Goal: Task Accomplishment & Management: Complete application form

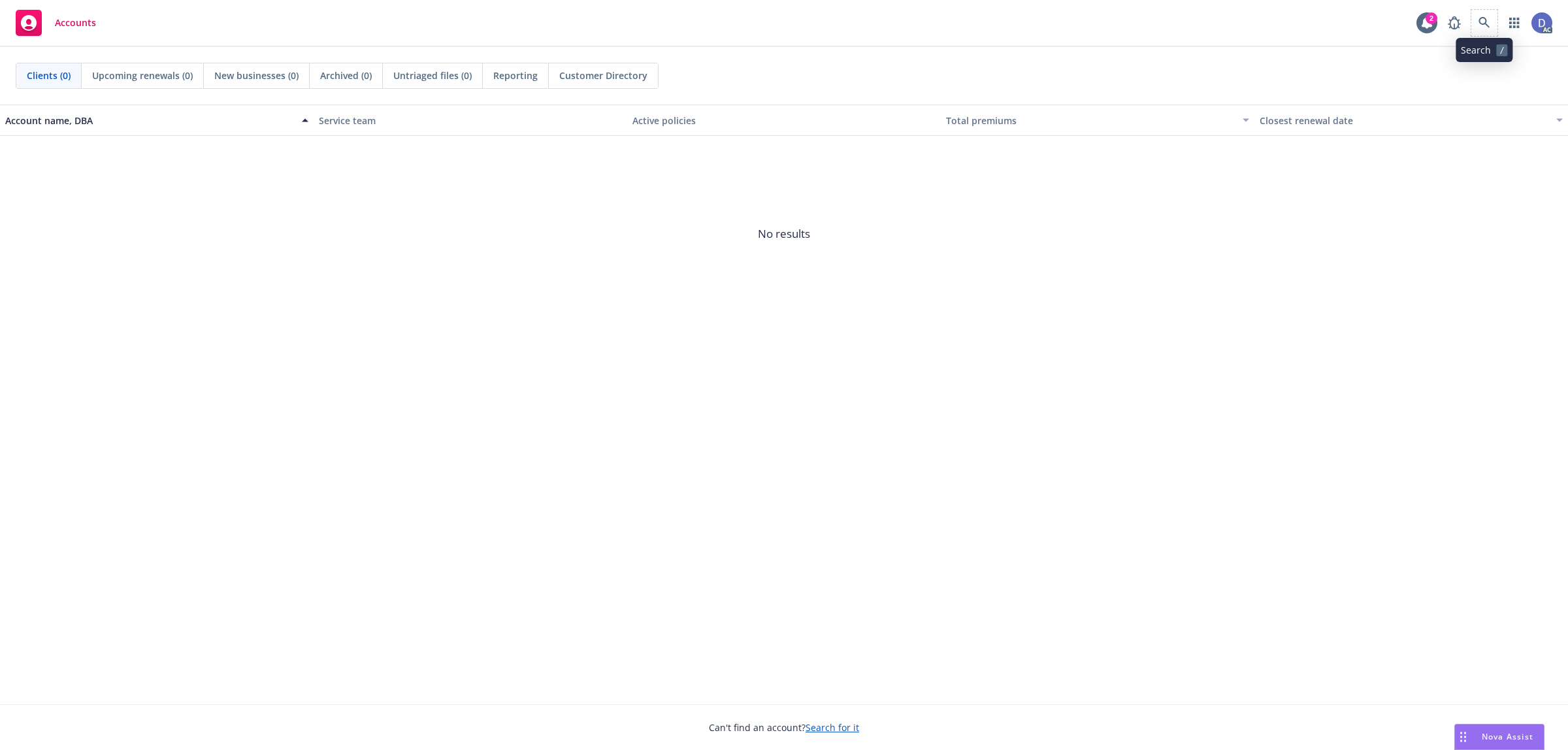
click at [1493, 34] on span at bounding box center [1484, 22] width 26 height 26
click at [1481, 19] on icon at bounding box center [1484, 23] width 12 height 12
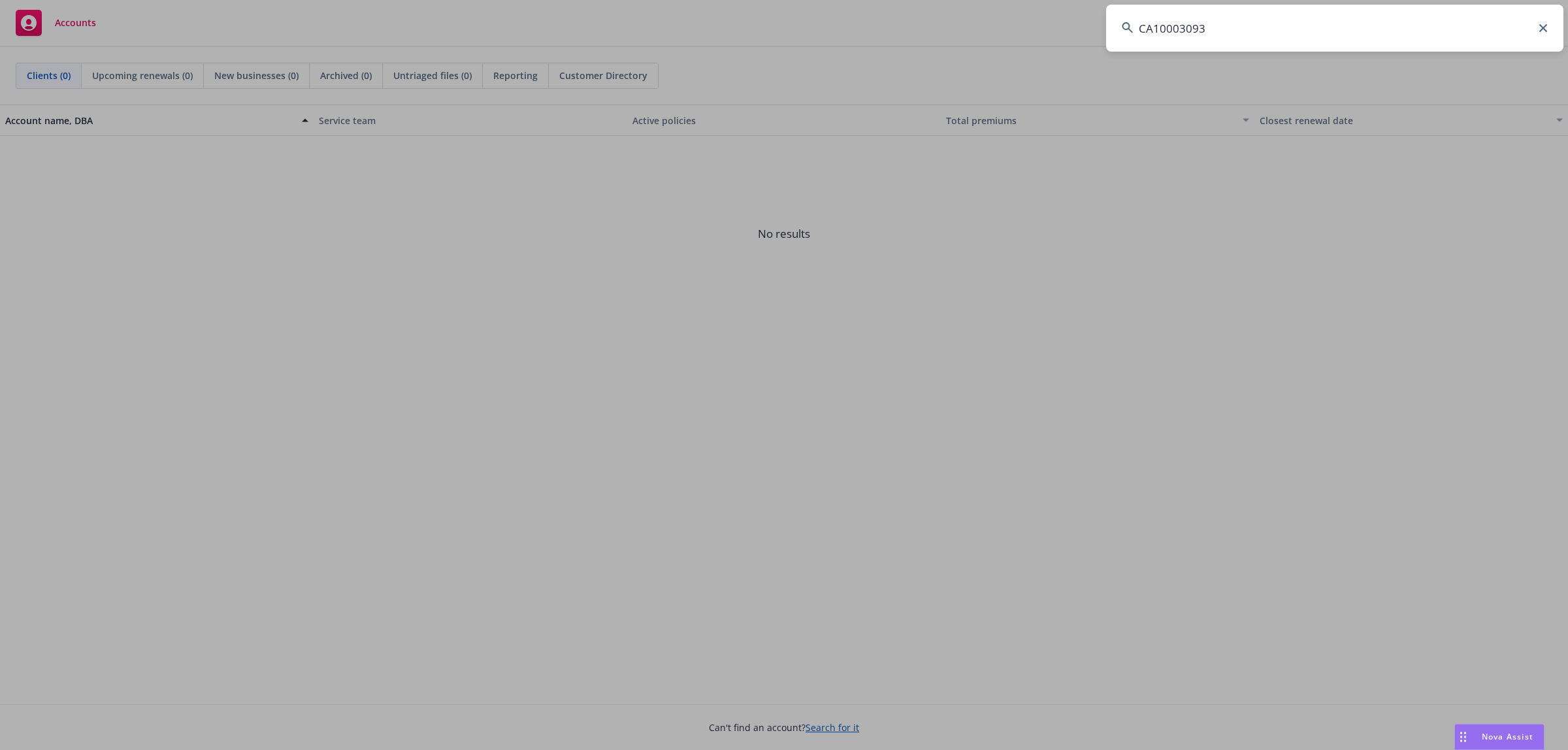
click at [1481, 19] on input "CA10003093" at bounding box center [1335, 28] width 457 height 47
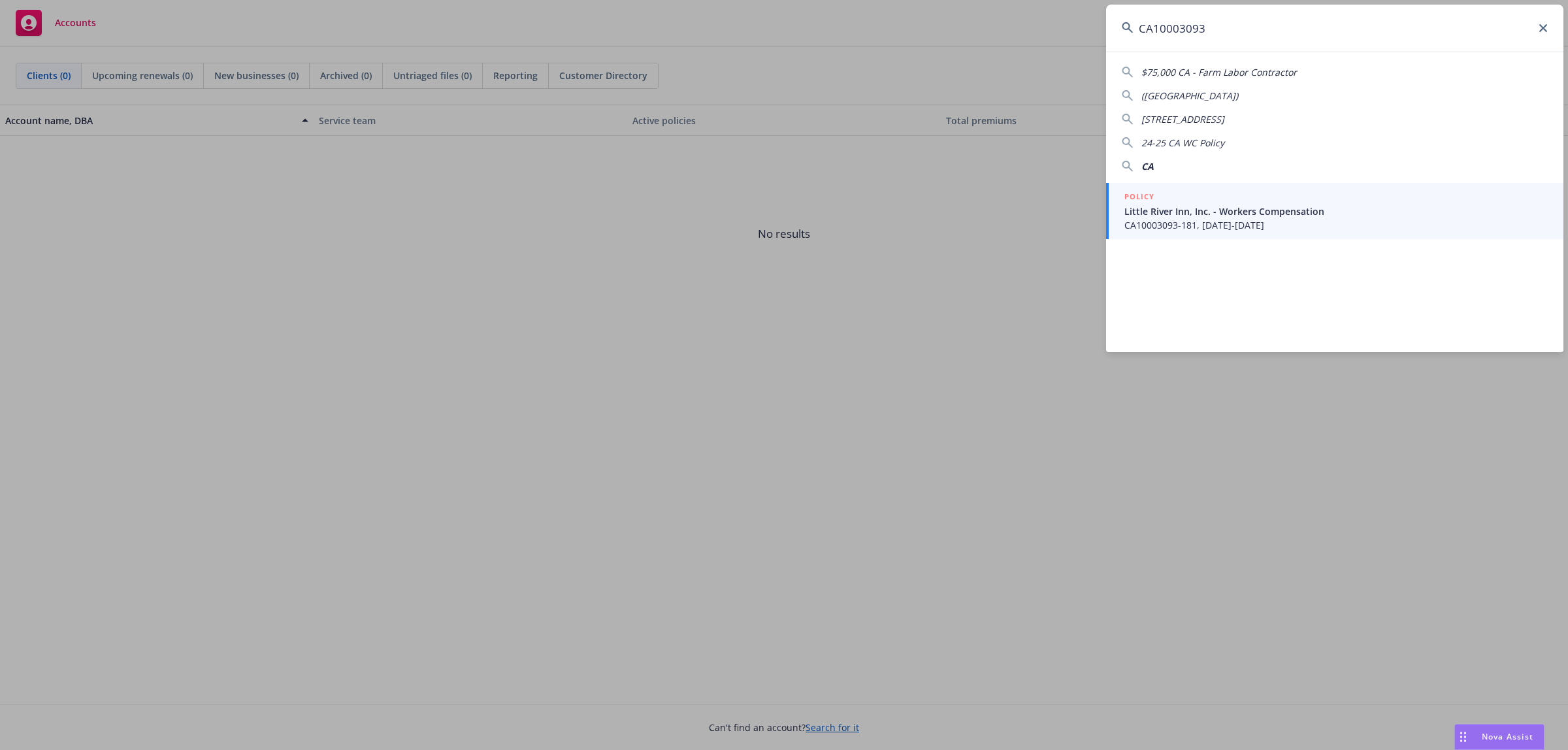
type input "CA10003093"
click at [1245, 215] on span "Little River Inn, Inc. - Workers Compensation" at bounding box center [1335, 211] width 424 height 13
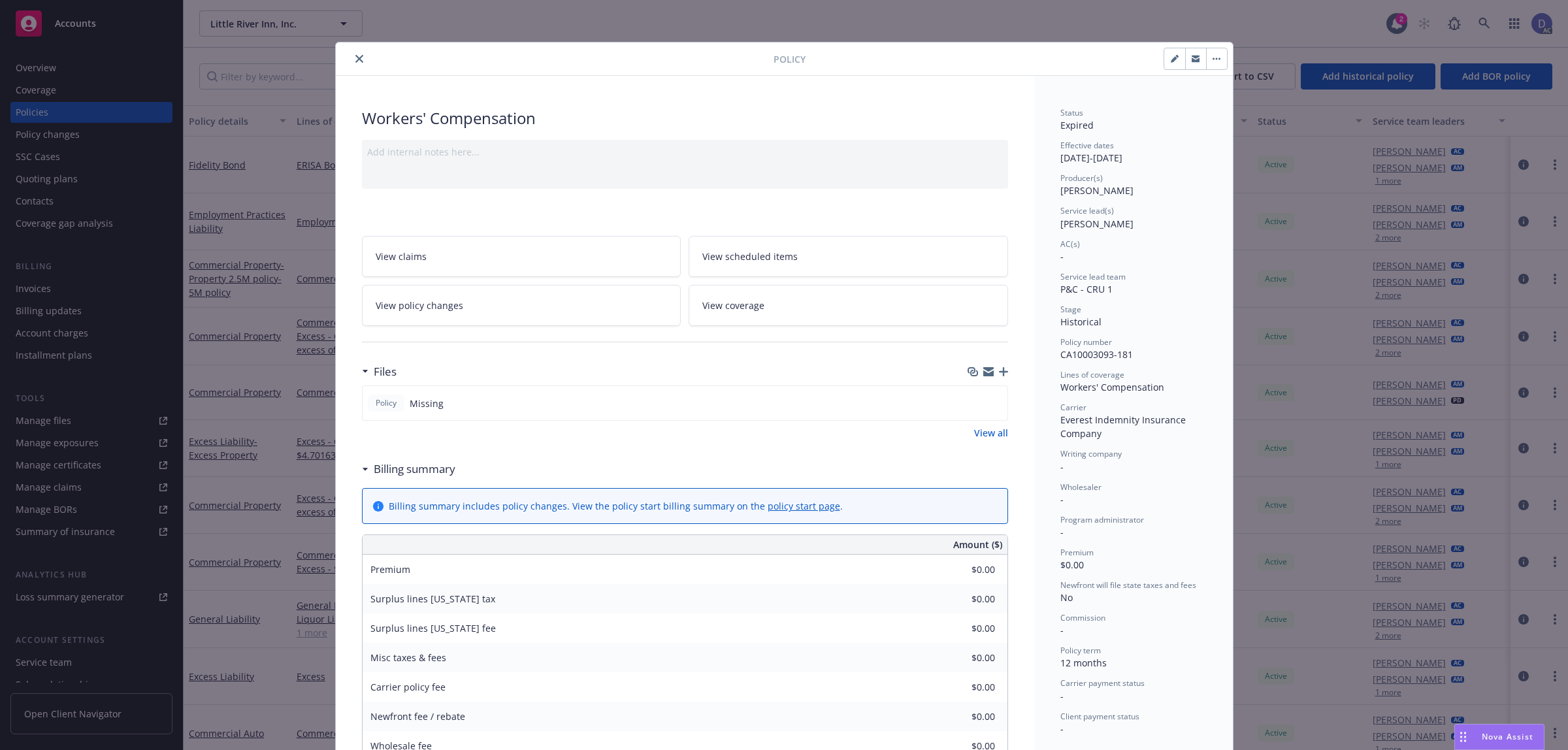
click at [357, 57] on button "close" at bounding box center [359, 59] width 15 height 15
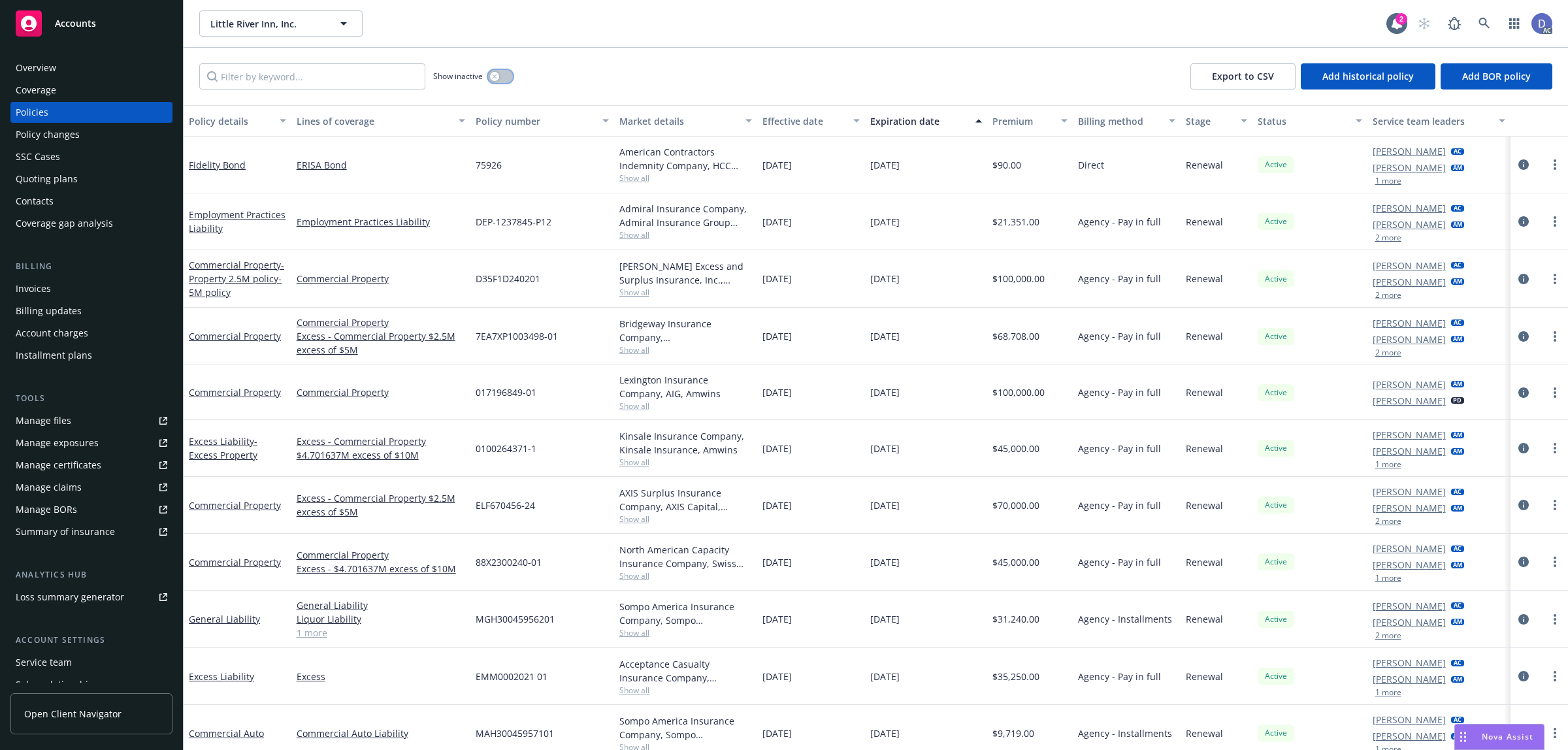
click at [496, 80] on div "button" at bounding box center [495, 77] width 10 height 10
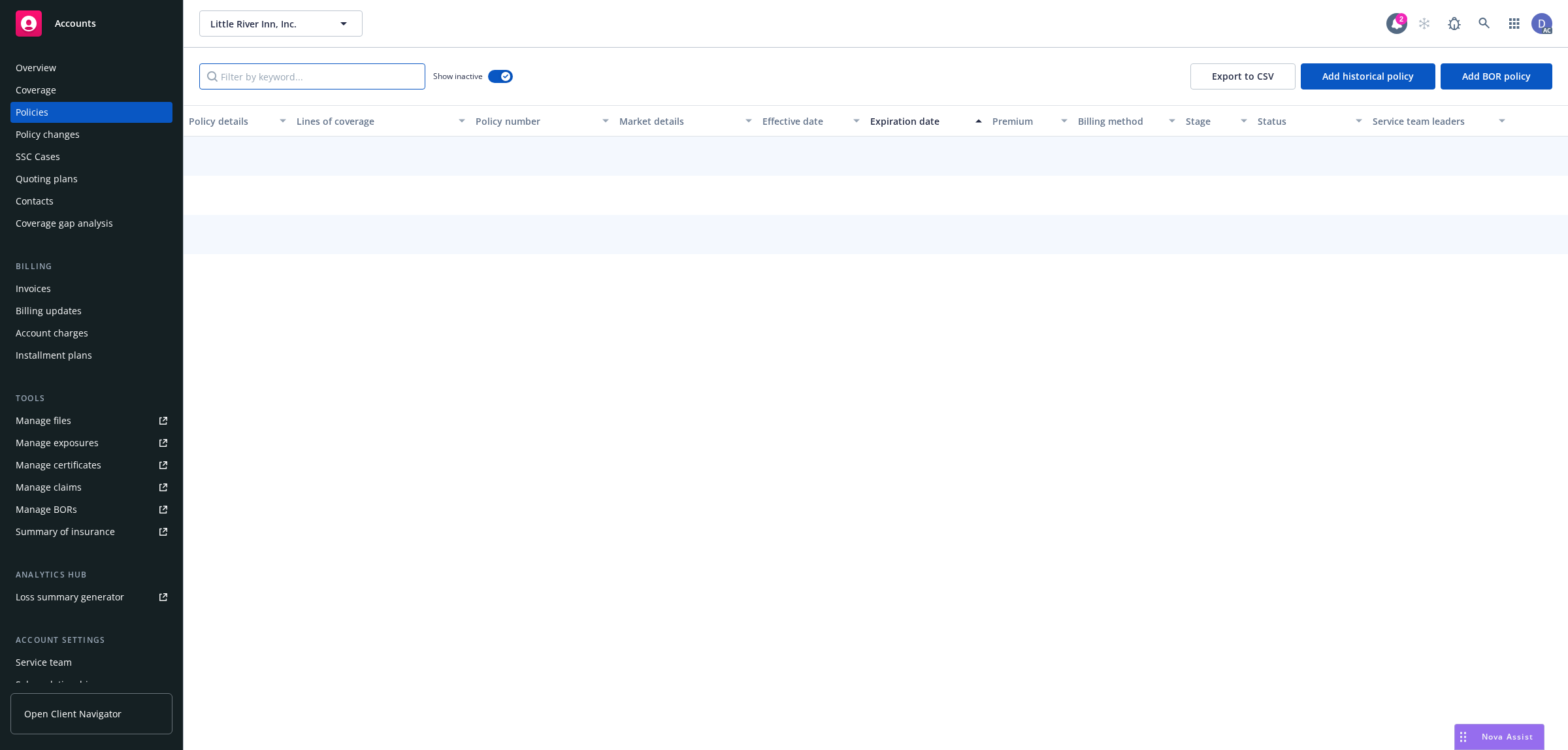
click at [389, 80] on input "Filter by keyword..." at bounding box center [311, 76] width 226 height 26
paste input "CA10003093"
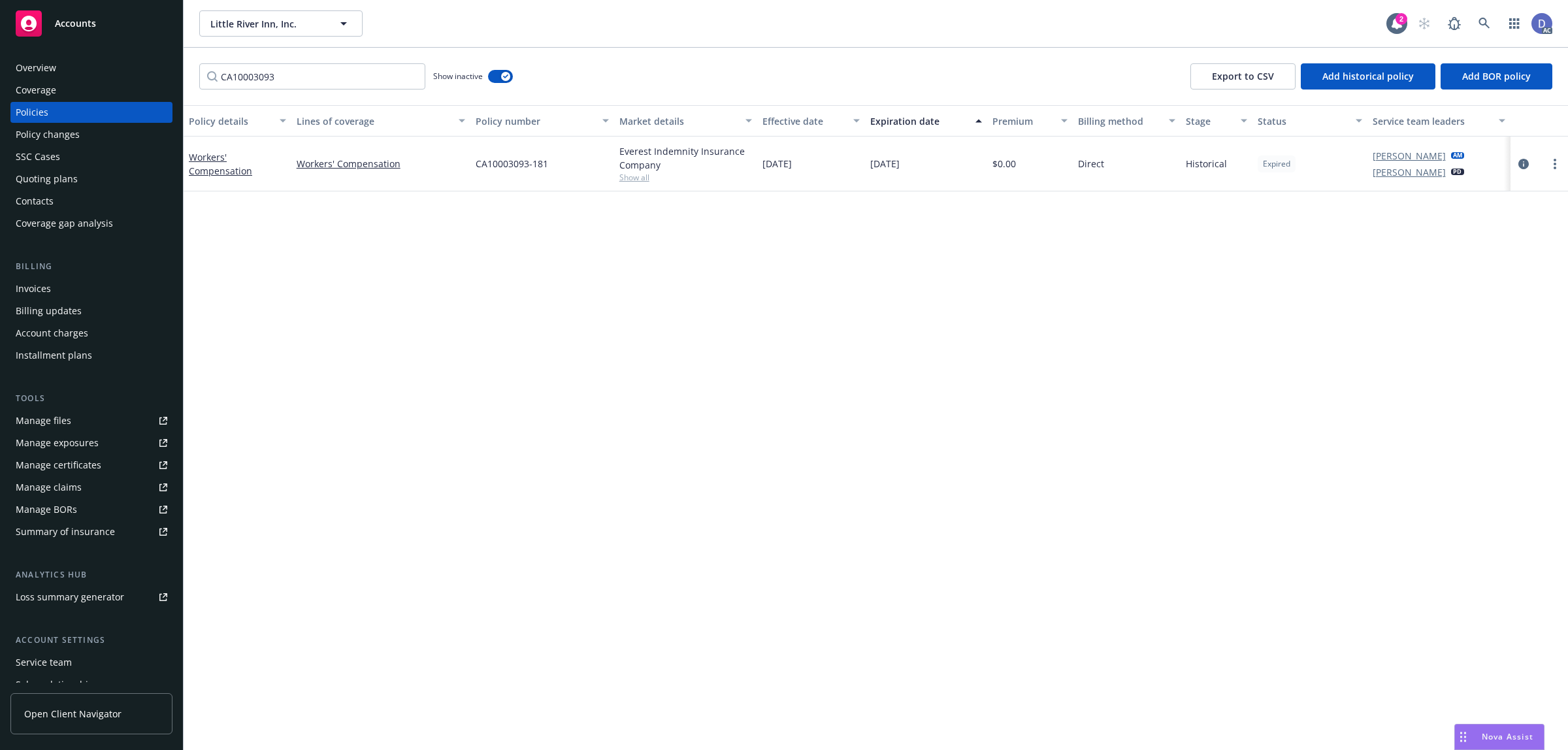
click at [648, 158] on div "Everest Indemnity Insurance Company" at bounding box center [686, 157] width 134 height 28
click at [644, 148] on div "Everest Indemnity Insurance Company" at bounding box center [686, 157] width 134 height 28
copy div "Everest"
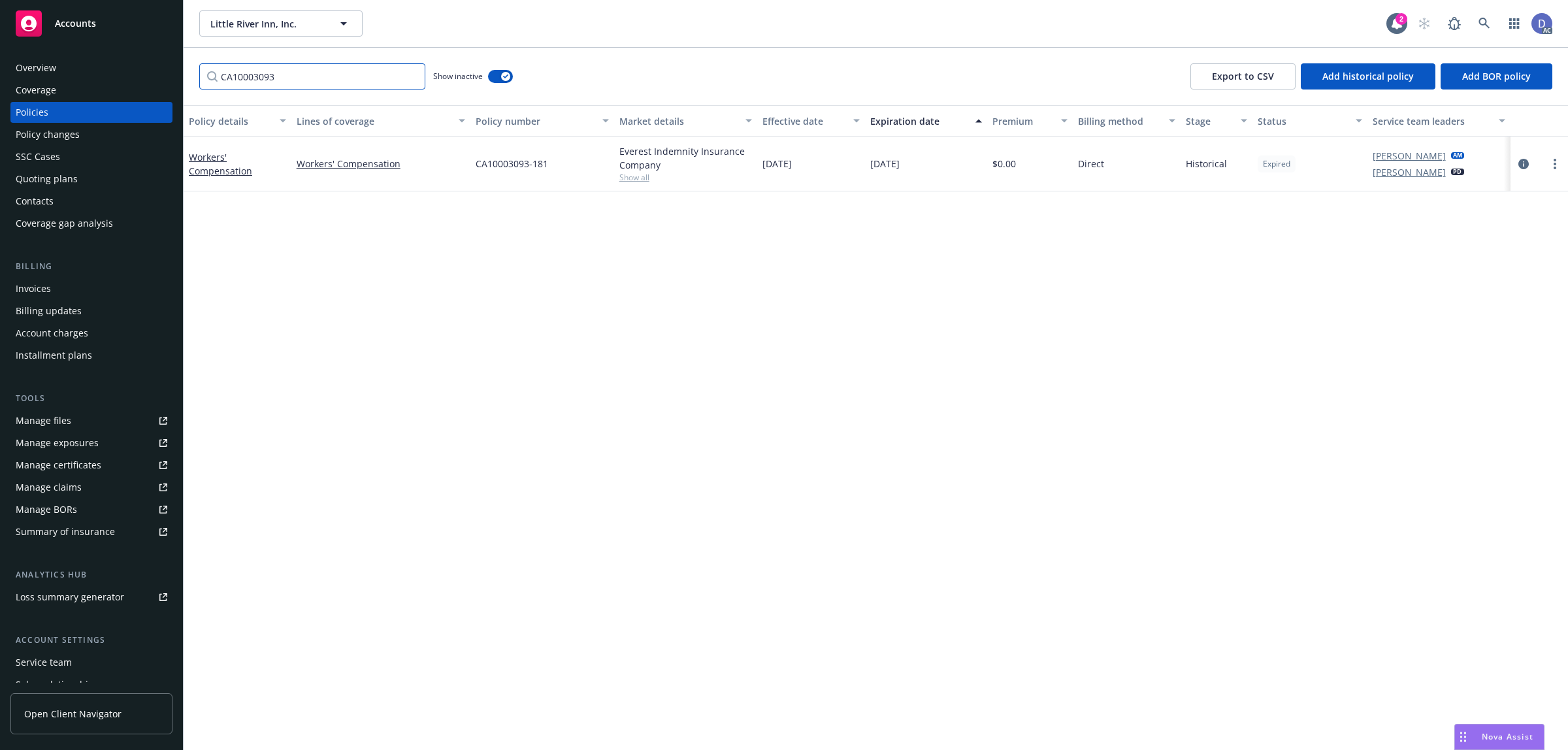
click at [351, 77] on input "CA10003093" at bounding box center [311, 76] width 226 height 26
paste input "Everest"
type input "Everest"
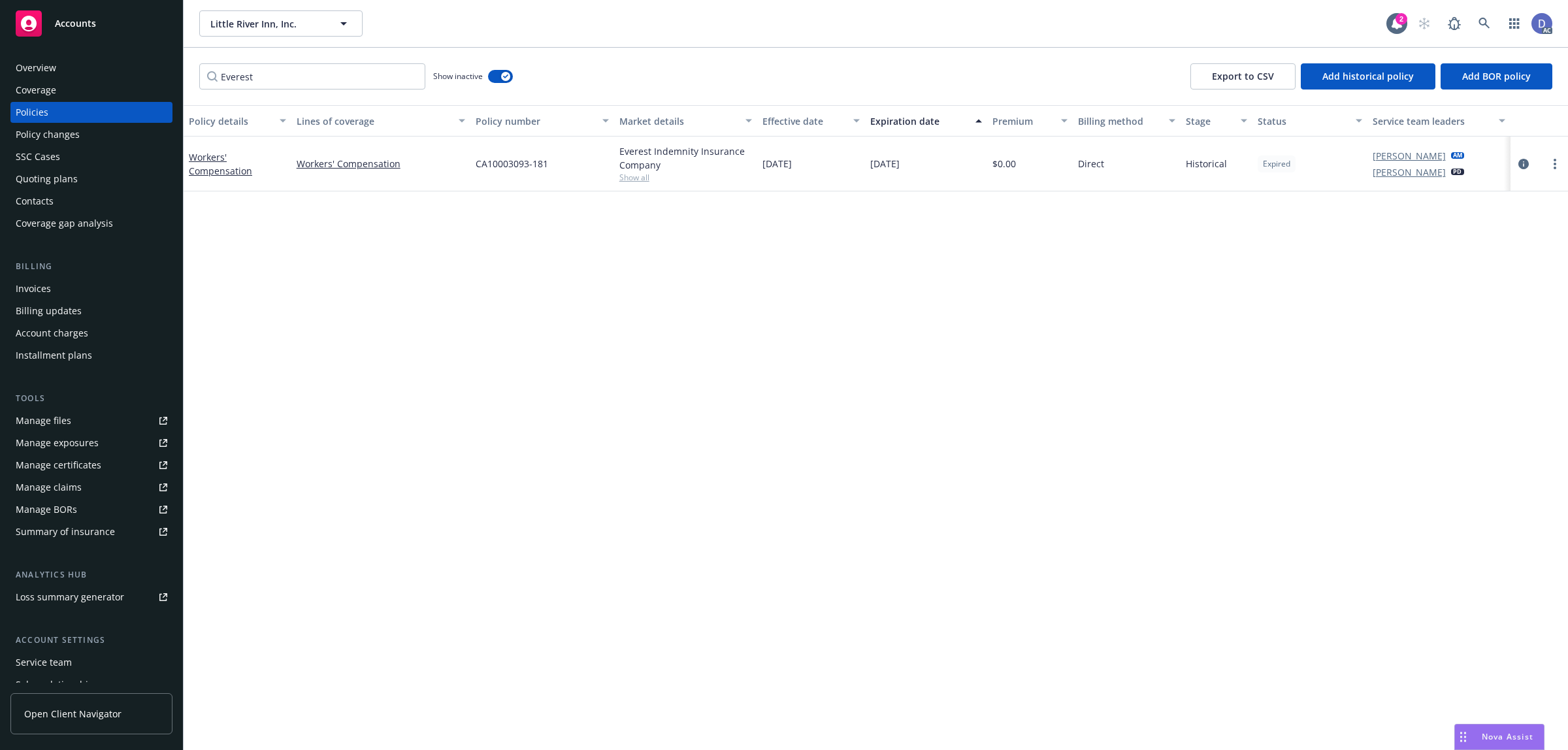
click at [1376, 60] on div "Everest Show inactive Export to CSV Add historical policy Add BOR policy" at bounding box center [875, 77] width 1384 height 58
click at [1383, 82] on span "Add historical policy" at bounding box center [1368, 76] width 91 height 12
select select "other"
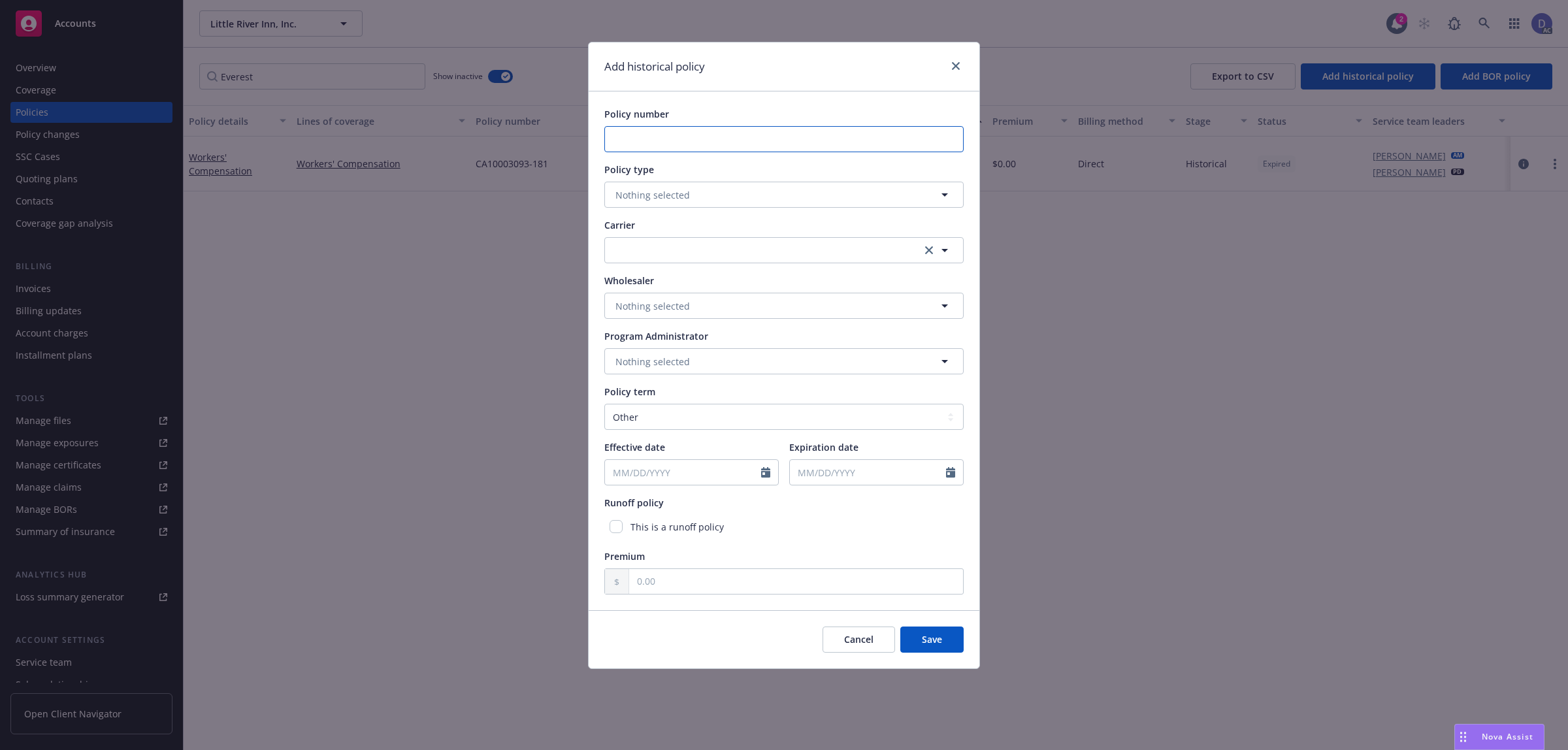
click at [843, 137] on input "Policy number" at bounding box center [784, 138] width 359 height 26
paste input "CA10003093"
type input "CA10003093"
click at [692, 195] on button "Nothing selected" at bounding box center [784, 194] width 359 height 26
type input "workers compens"
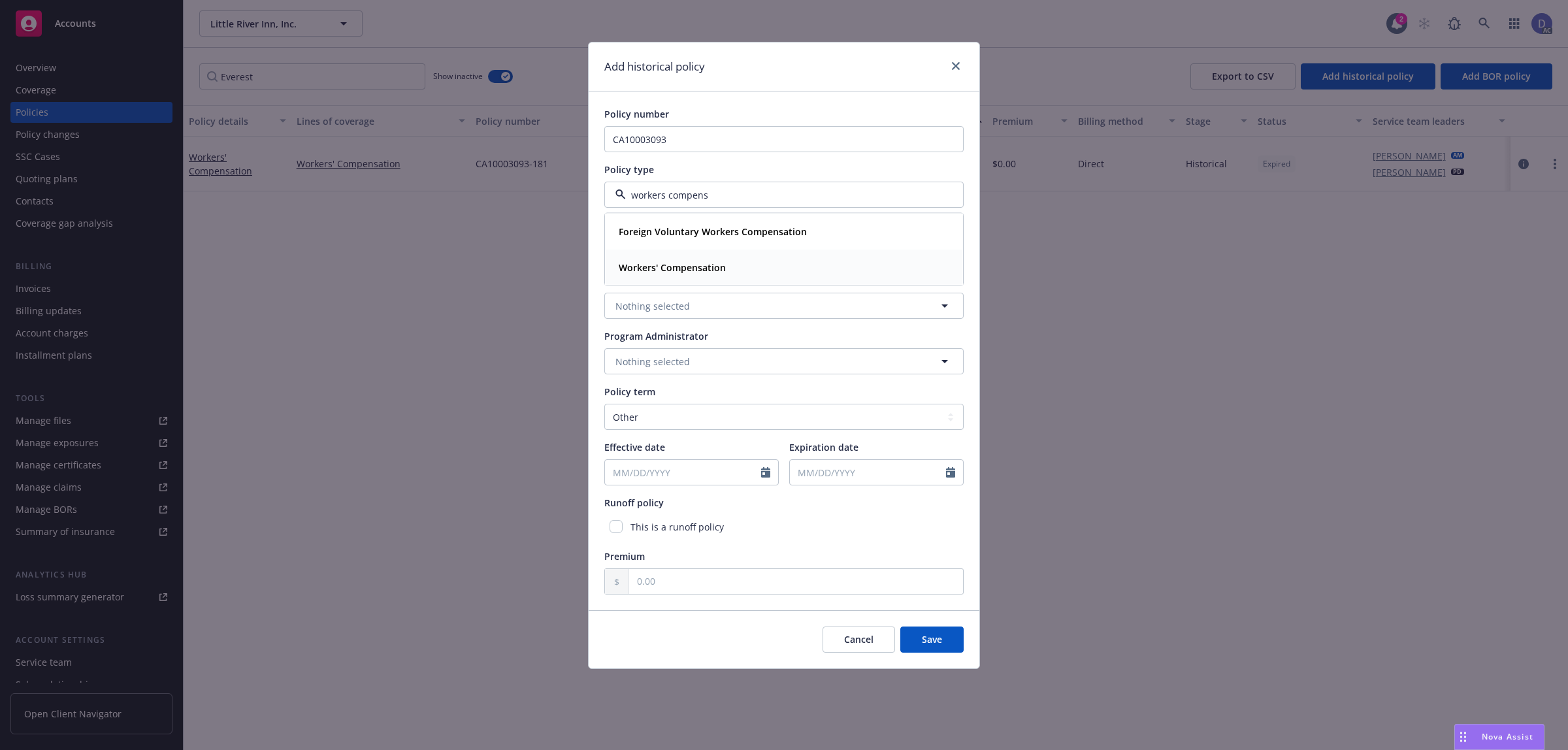
click at [732, 273] on div "Workers' Compensation" at bounding box center [784, 268] width 341 height 19
click at [728, 256] on button "button" at bounding box center [784, 250] width 359 height 26
type input "everest"
click at [721, 340] on div "Everest Appointed carrier" at bounding box center [784, 326] width 341 height 33
click at [658, 425] on select "Select policy term 12 Month 6 Month 4 Month 3 Month 2 Month 1 Month 36 Month (3…" at bounding box center [784, 416] width 359 height 26
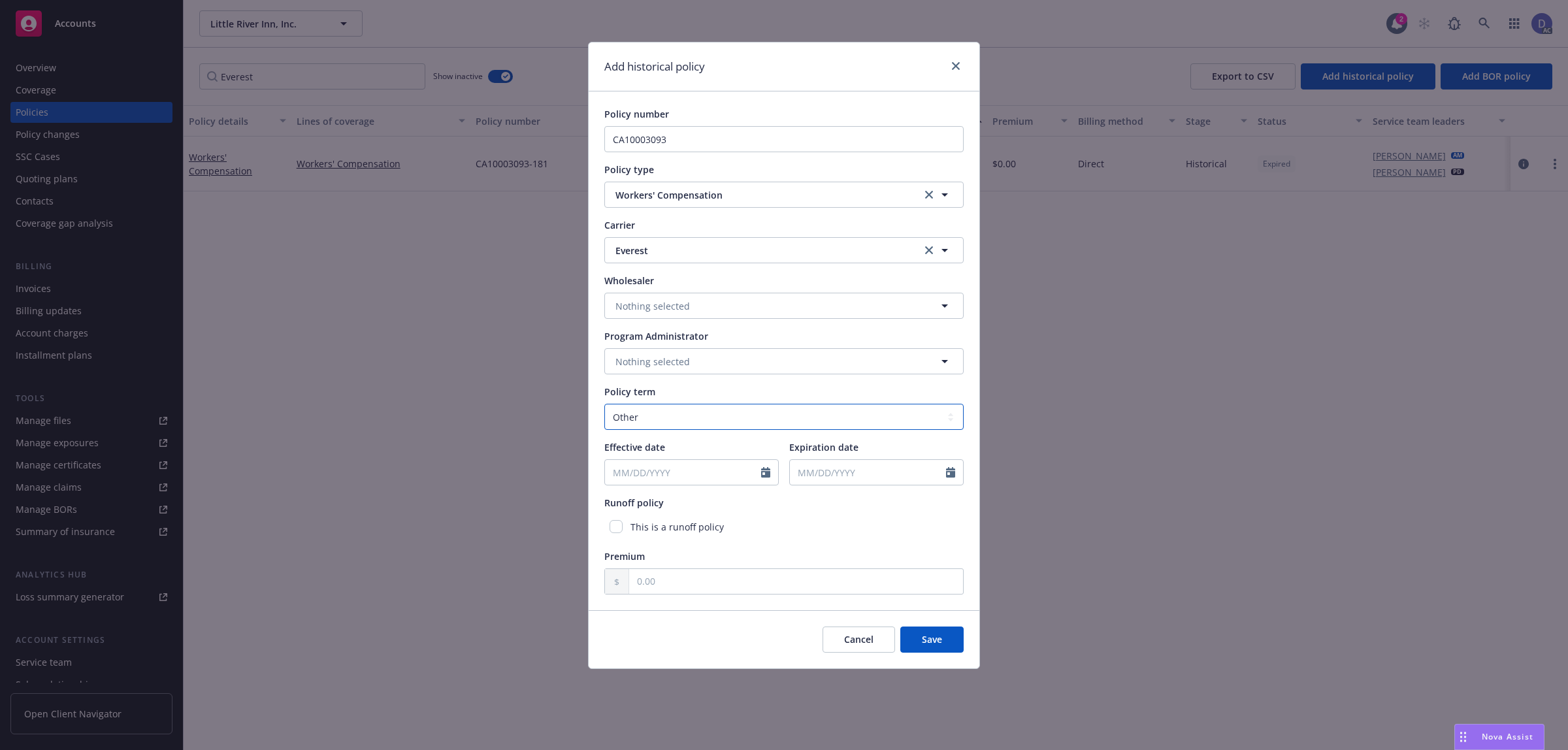
select select "12"
click at [604, 403] on select "Select policy term 12 Month 6 Month 4 Month 3 Month 2 Month 1 Month 36 Month (3…" at bounding box center [784, 416] width 359 height 26
click at [765, 466] on div at bounding box center [770, 472] width 17 height 25
click at [765, 472] on icon "Calendar" at bounding box center [766, 472] width 10 height 11
select select "8"
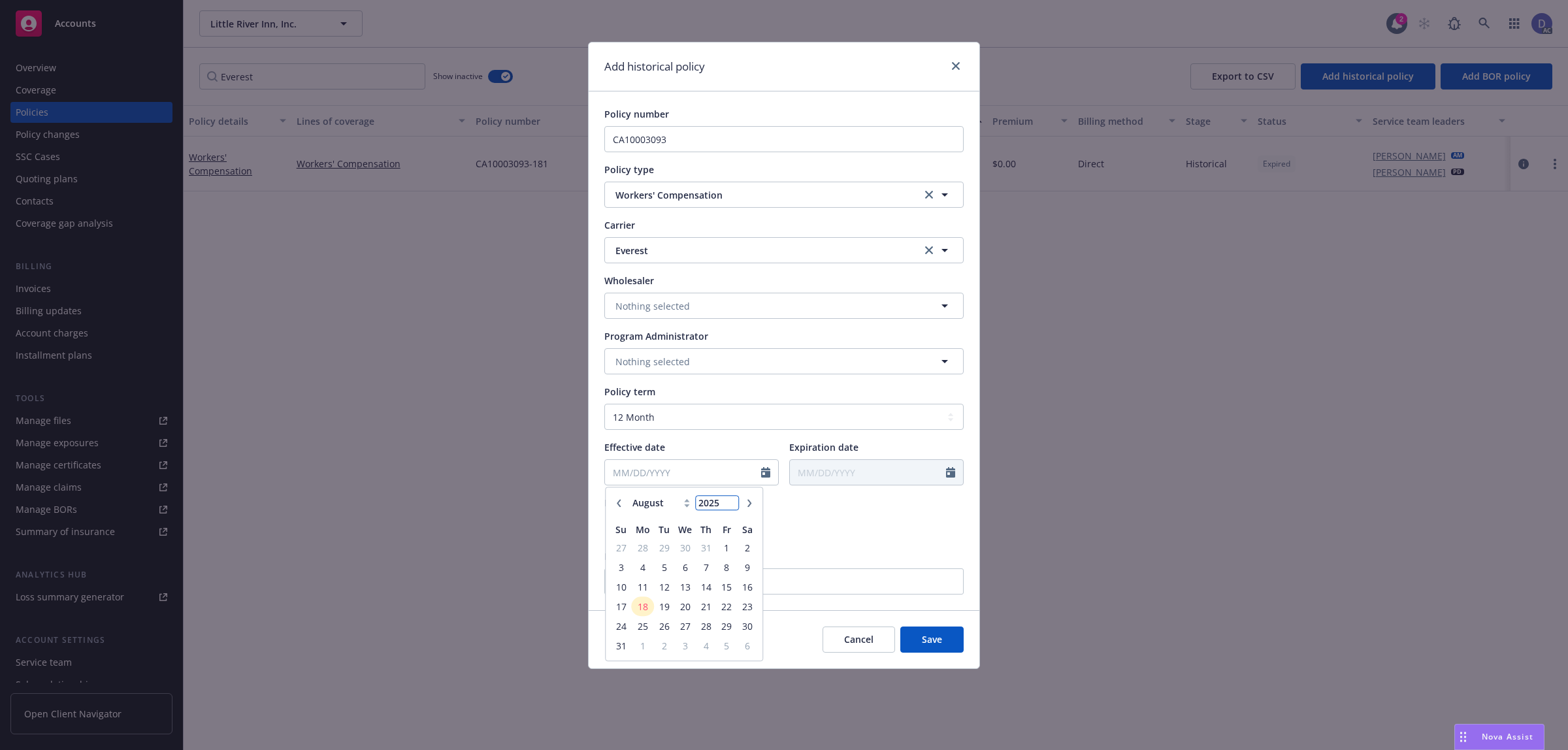
click at [721, 505] on input "2025" at bounding box center [717, 503] width 42 height 13
type input "2016"
click at [669, 498] on select "January February March April May June July August September October November De…" at bounding box center [662, 503] width 65 height 15
select select "10"
click at [629, 496] on select "January February March April May June July August September October November De…" at bounding box center [662, 503] width 65 height 15
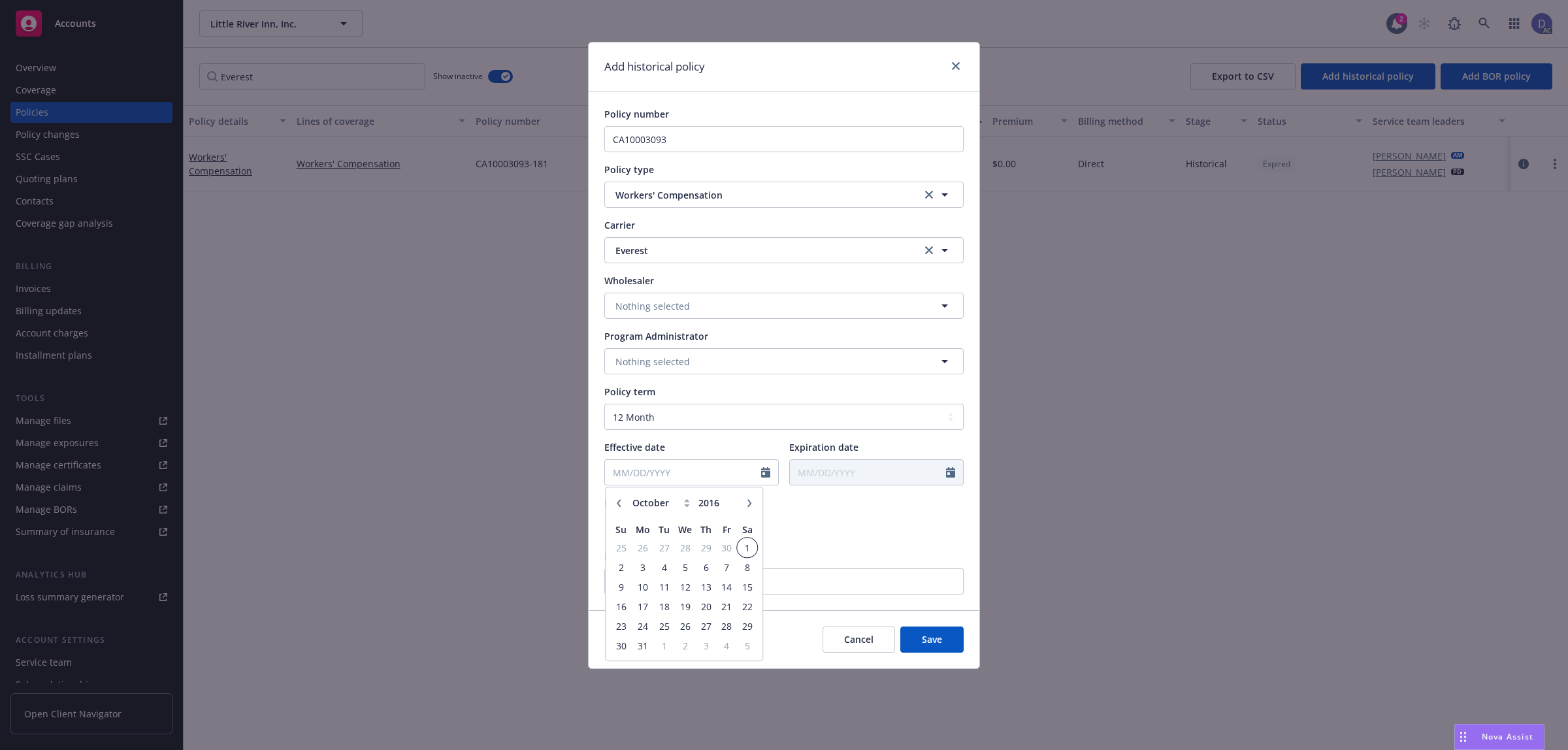
click at [747, 552] on span "1" at bounding box center [747, 547] width 17 height 16
type input "[DATE]"
click at [799, 572] on input "text" at bounding box center [796, 581] width 334 height 25
type input "1.00"
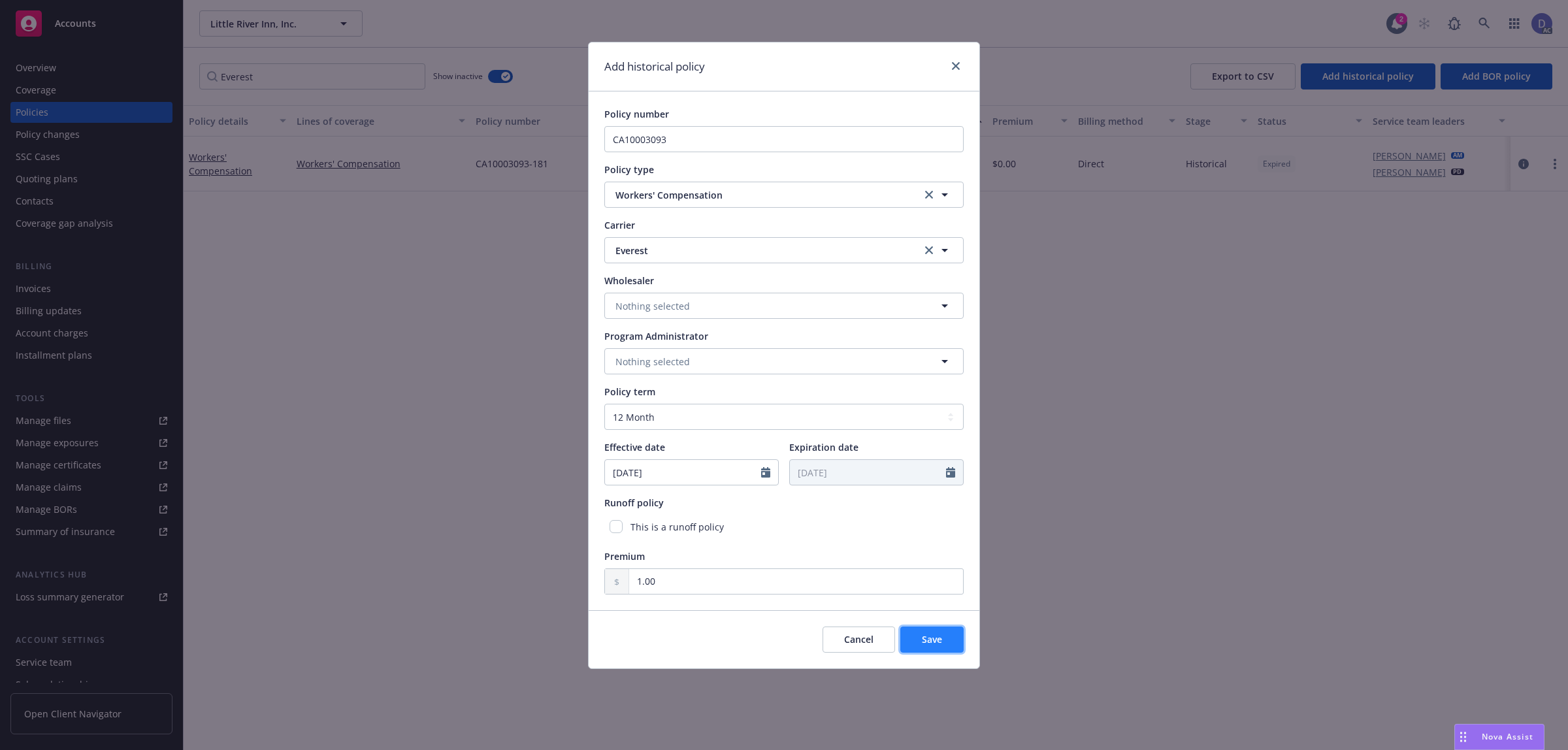
click at [910, 637] on button "Save" at bounding box center [932, 639] width 63 height 26
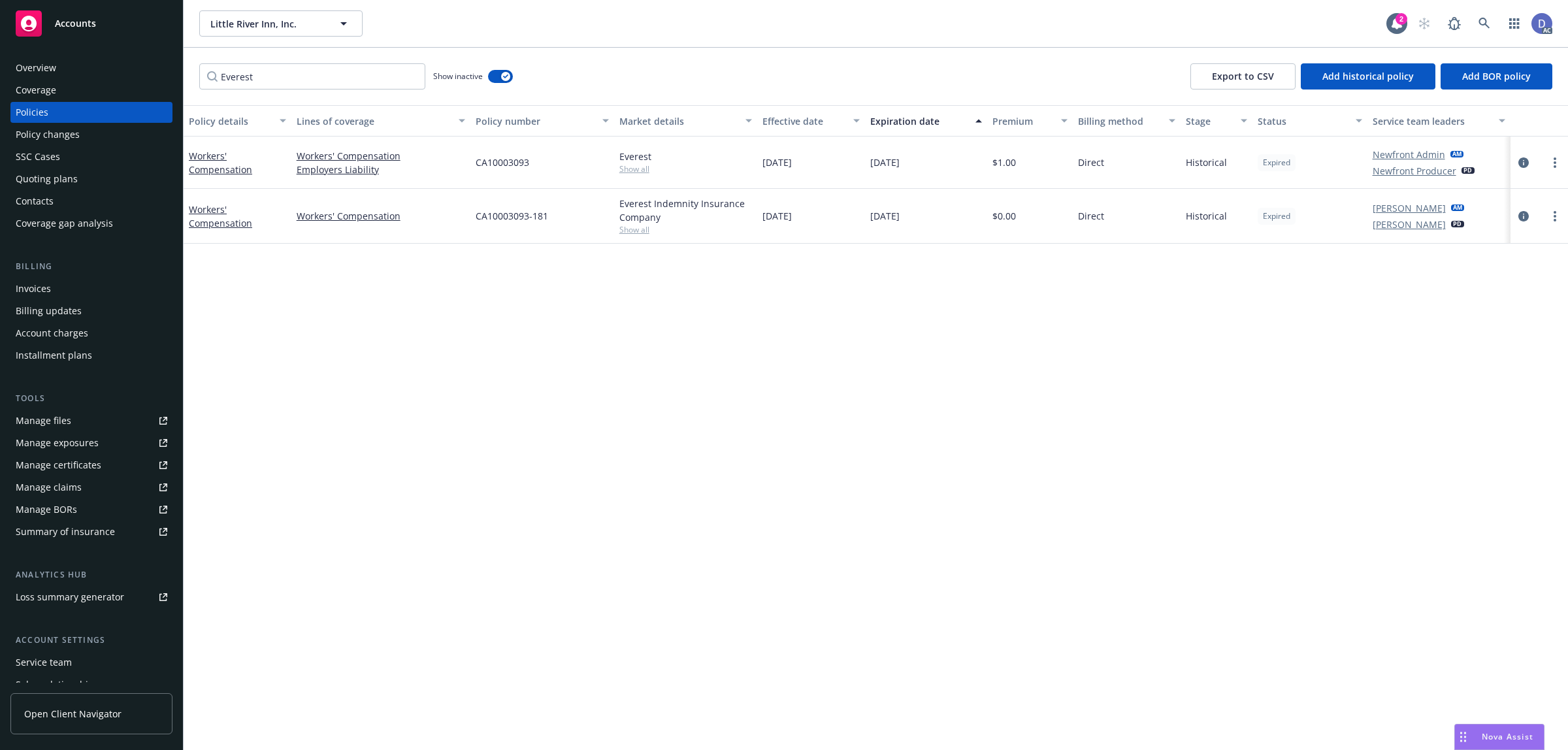
click at [105, 60] on div "Overview" at bounding box center [91, 68] width 152 height 21
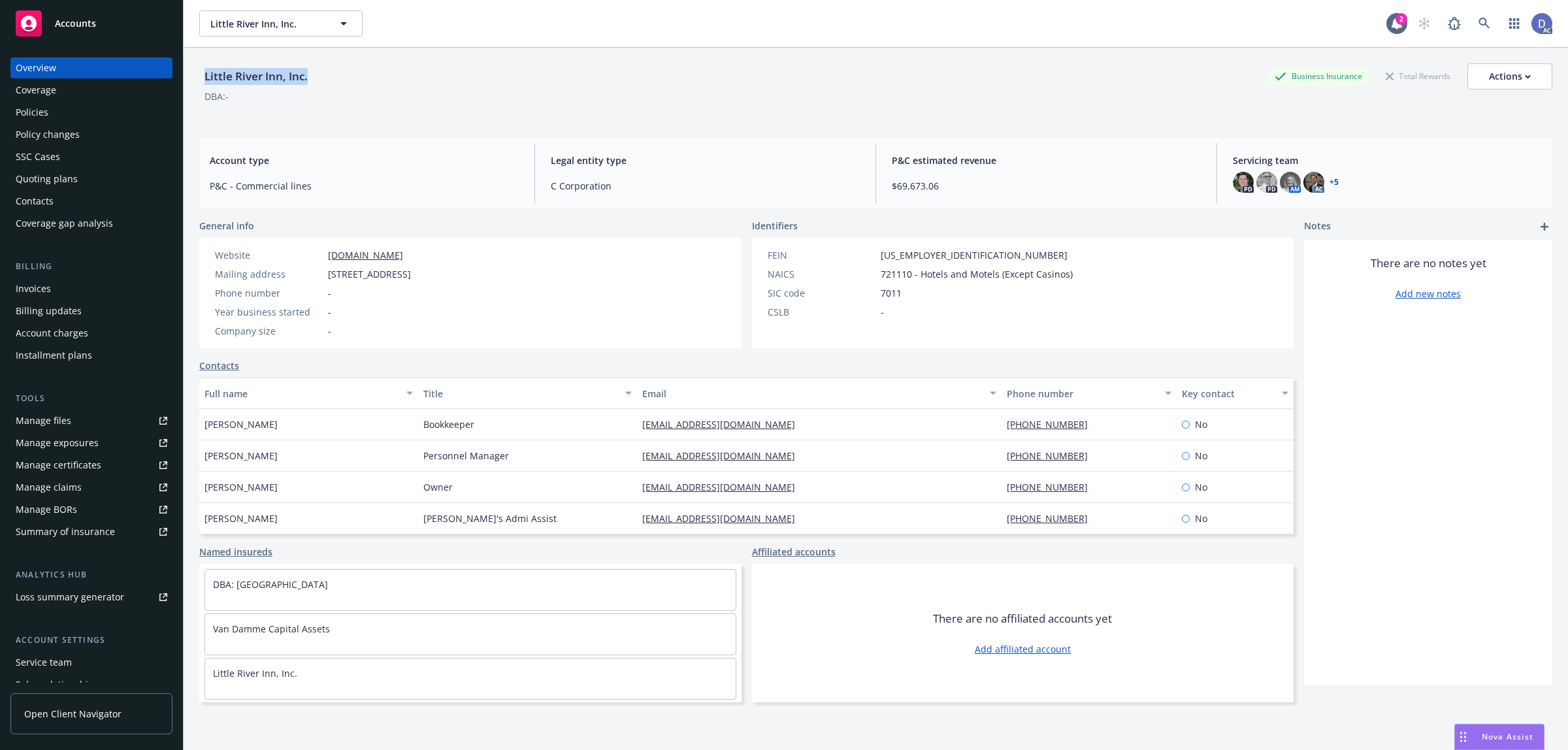
drag, startPoint x: 306, startPoint y: 77, endPoint x: 199, endPoint y: 83, distance: 107.2
click at [199, 83] on div "Little River Inn, Inc." at bounding box center [256, 77] width 113 height 17
copy div "Little River Inn, Inc."
click at [75, 109] on div "Policies" at bounding box center [91, 112] width 152 height 21
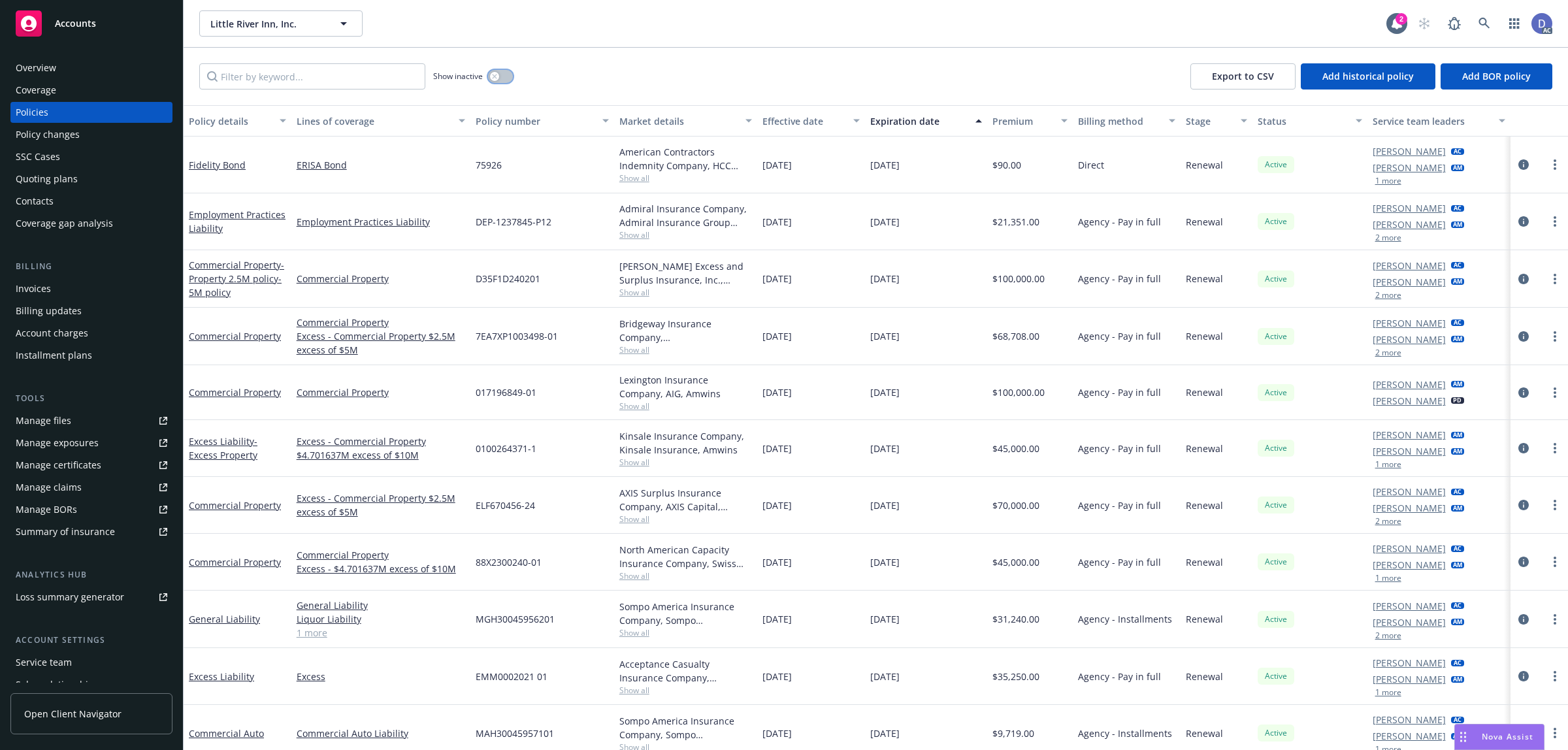
click at [499, 70] on button "button" at bounding box center [501, 77] width 25 height 13
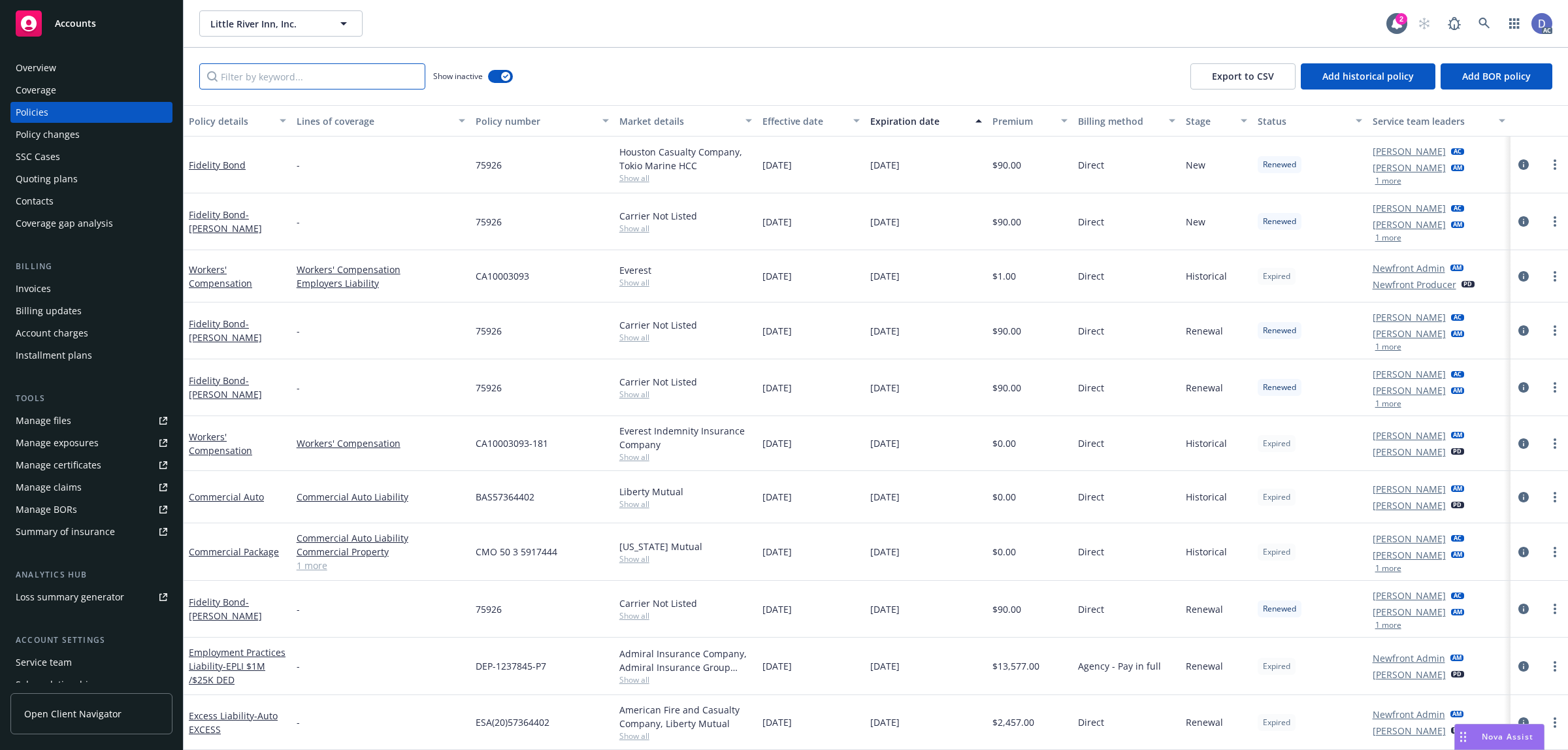
click at [341, 76] on input "Filter by keyword..." at bounding box center [311, 76] width 226 height 26
type input "w"
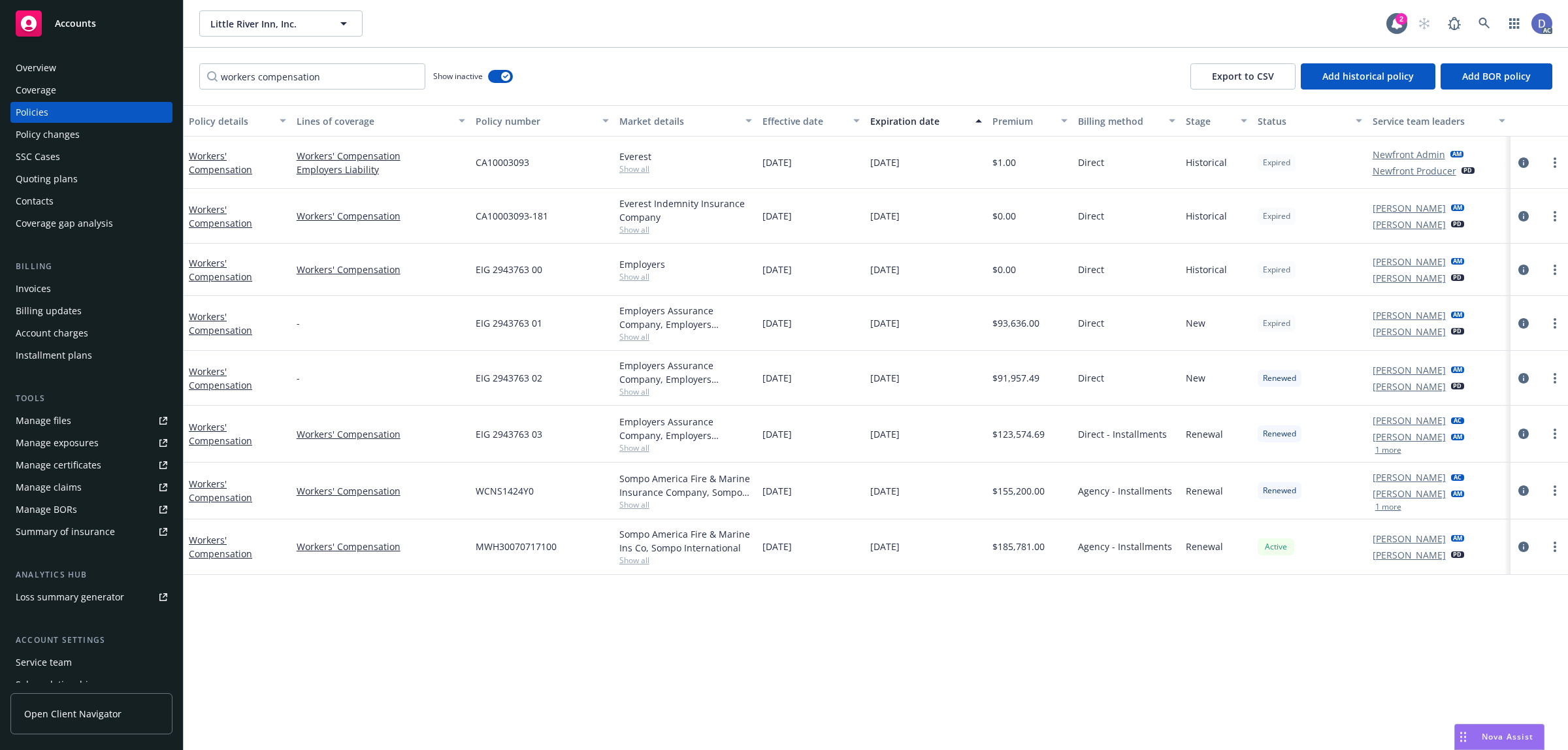
click at [518, 166] on span "CA10003093" at bounding box center [502, 162] width 54 height 13
copy span "CA10003093"
click at [485, 160] on span "CA10003093" at bounding box center [502, 162] width 54 height 13
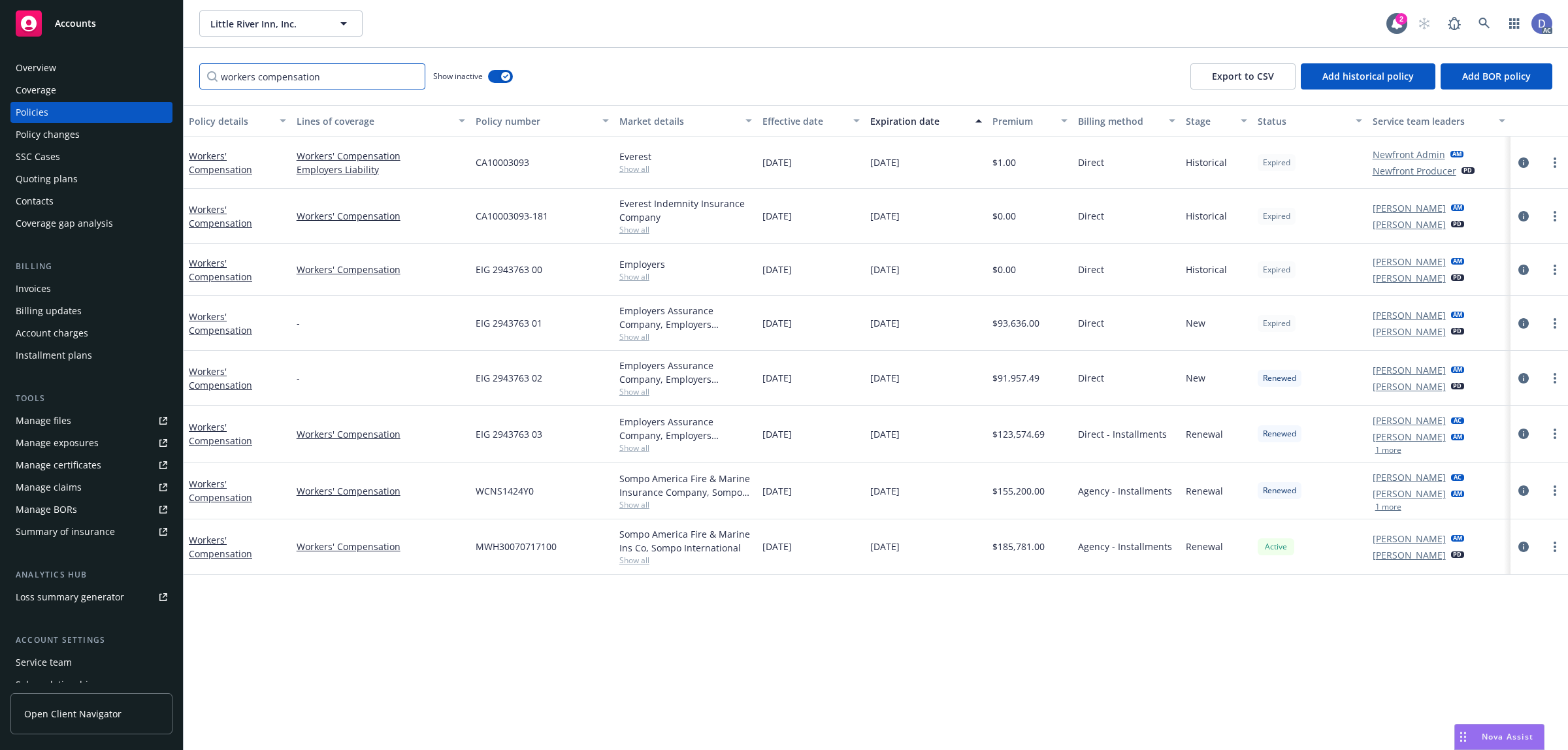
click at [356, 75] on input "workers compensation" at bounding box center [311, 76] width 226 height 26
paste input "CA10003093"
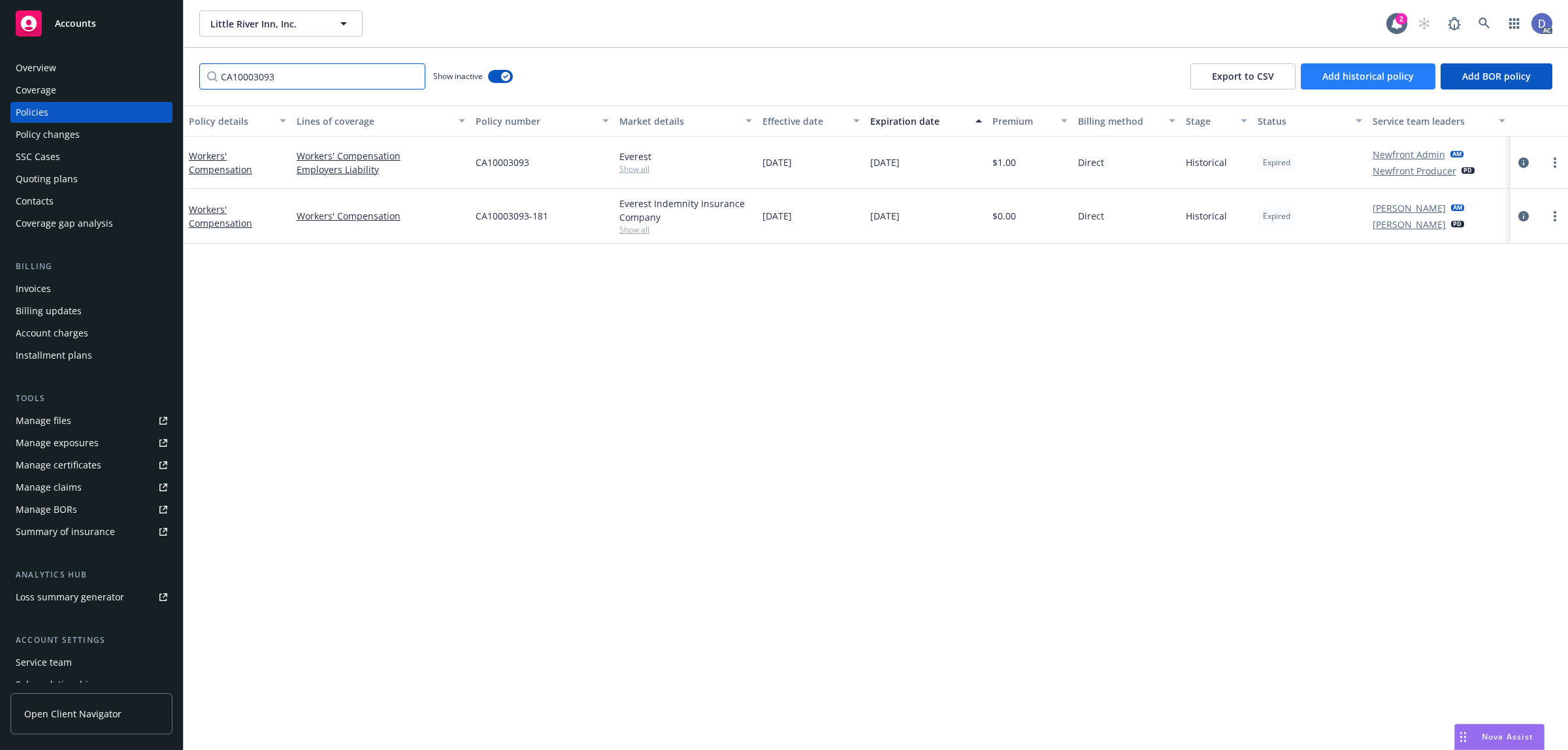
type input "CA10003093"
click at [1341, 79] on span "Add historical policy" at bounding box center [1368, 76] width 91 height 12
select select "other"
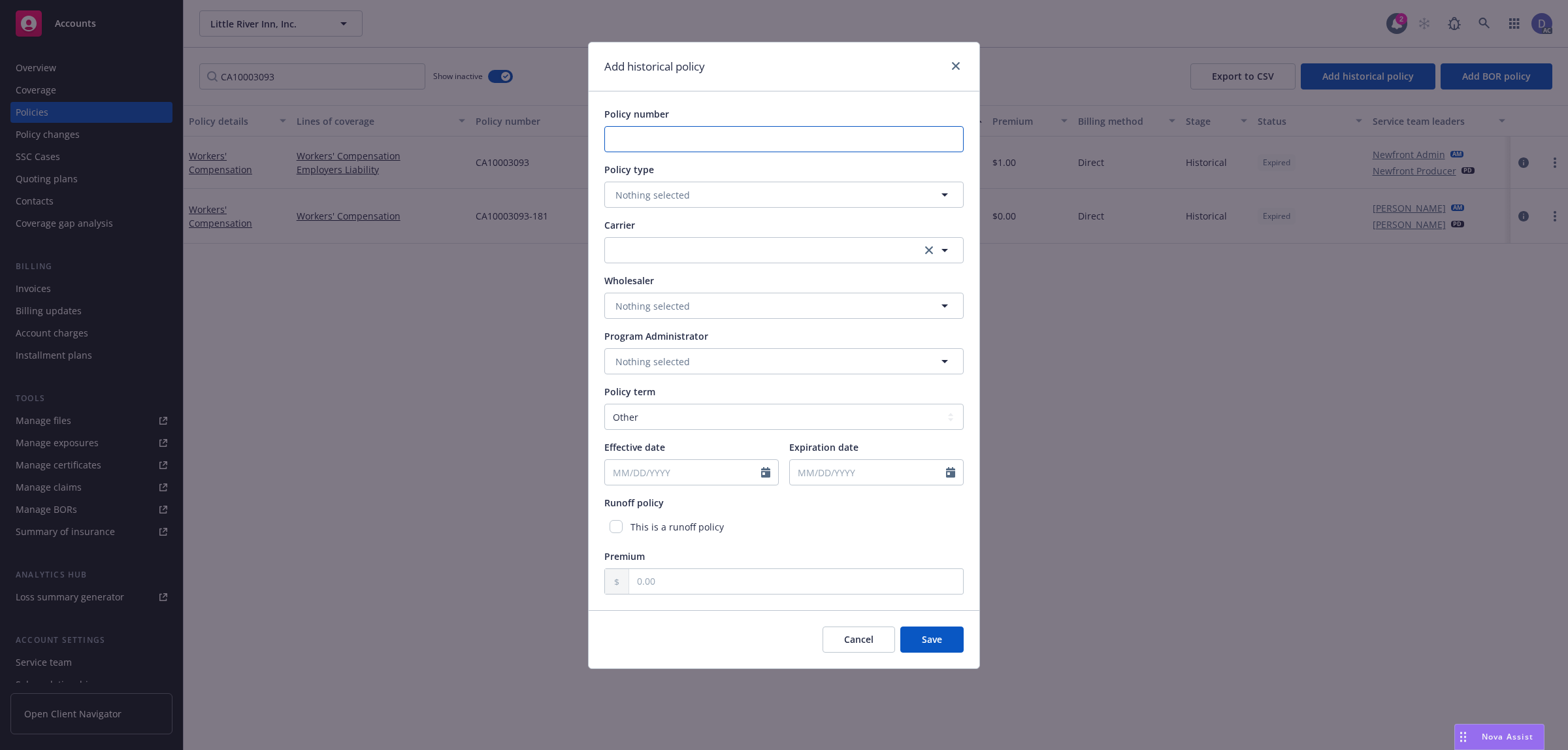
click at [677, 141] on input "Policy number" at bounding box center [784, 138] width 359 height 26
paste input "CA10003093"
type input "CA10003093"
click at [664, 193] on span "Nothing selected" at bounding box center [653, 195] width 75 height 13
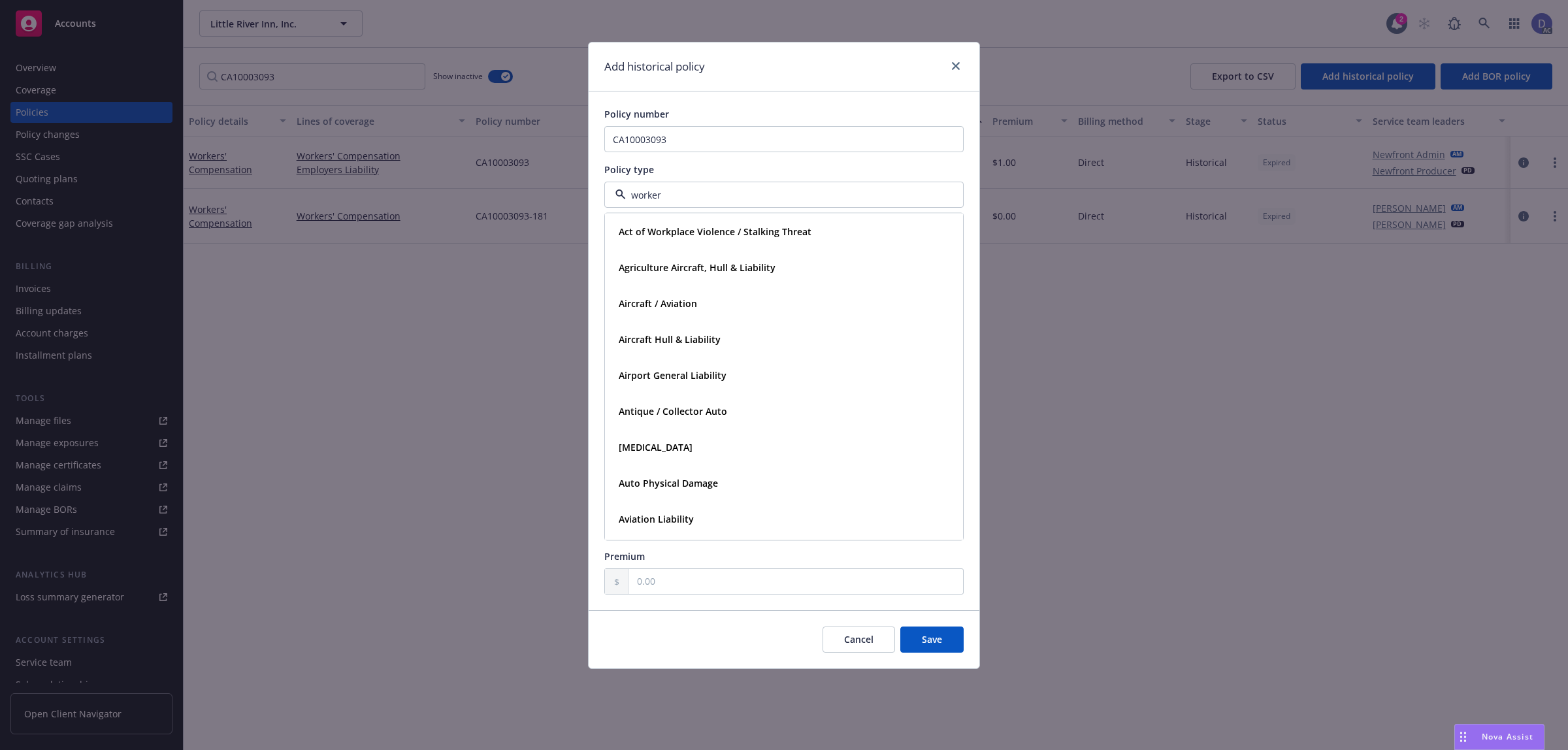
type input "workers"
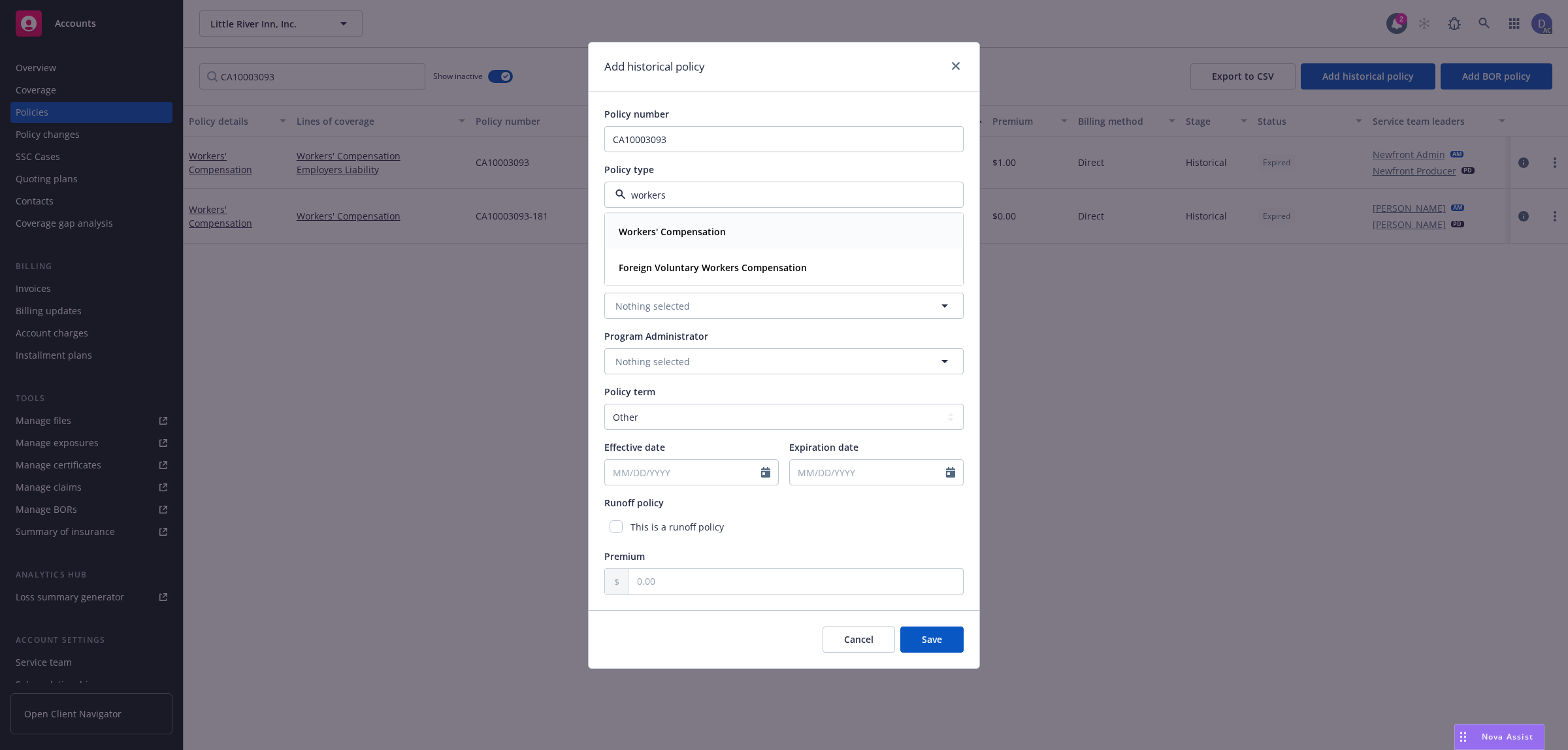
click at [683, 228] on strong "Workers' Compensation" at bounding box center [673, 231] width 108 height 12
click at [701, 235] on div "Carrier" at bounding box center [784, 240] width 359 height 45
click at [706, 252] on button "button" at bounding box center [784, 250] width 359 height 26
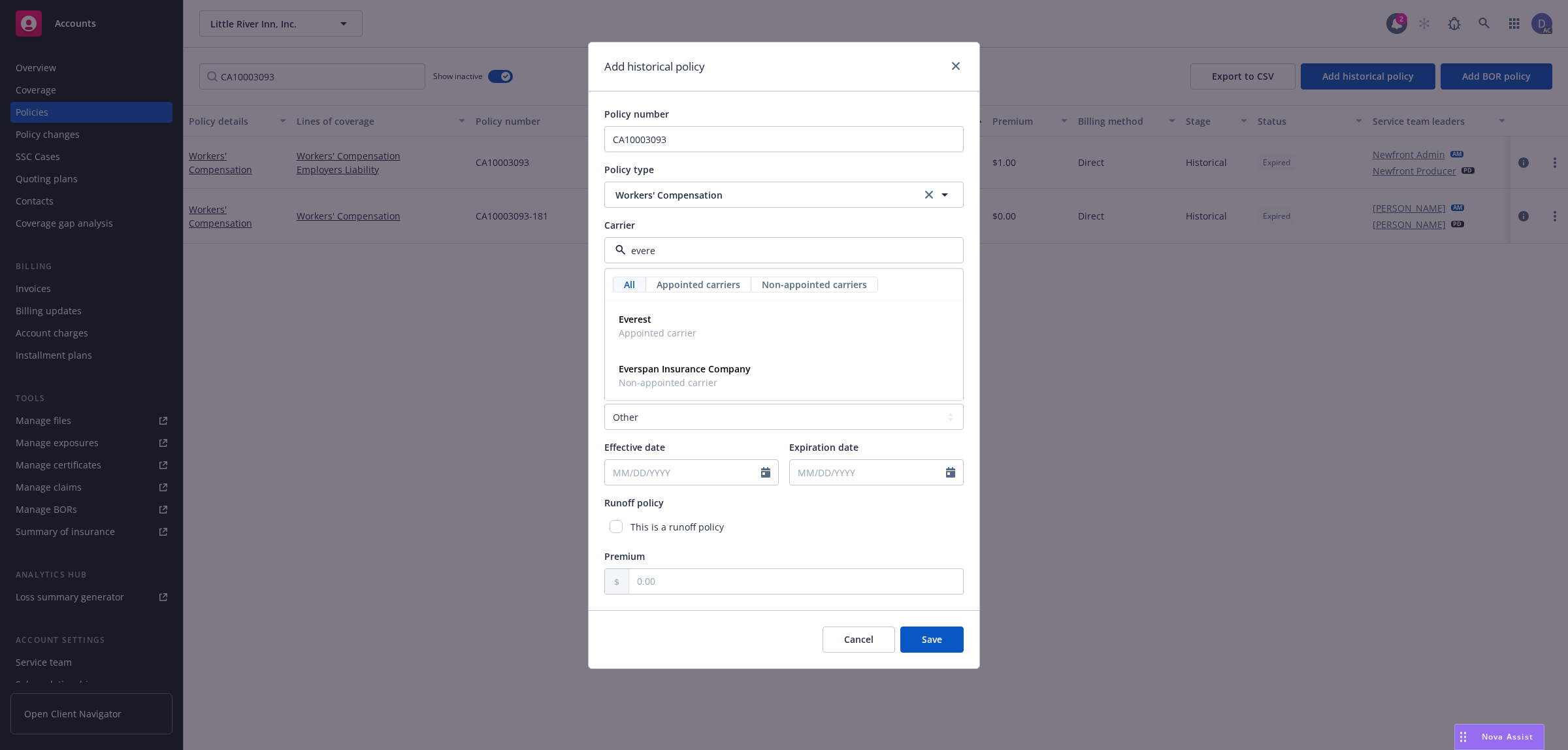
type input "everes"
click at [701, 327] on div "Everest Appointed carrier" at bounding box center [784, 326] width 341 height 33
click at [718, 418] on select "Select policy term 12 Month 6 Month 4 Month 3 Month 2 Month 1 Month 36 Month (3…" at bounding box center [784, 416] width 359 height 26
select select "12"
click at [604, 403] on select "Select policy term 12 Month 6 Month 4 Month 3 Month 2 Month 1 Month 36 Month (3…" at bounding box center [784, 416] width 359 height 26
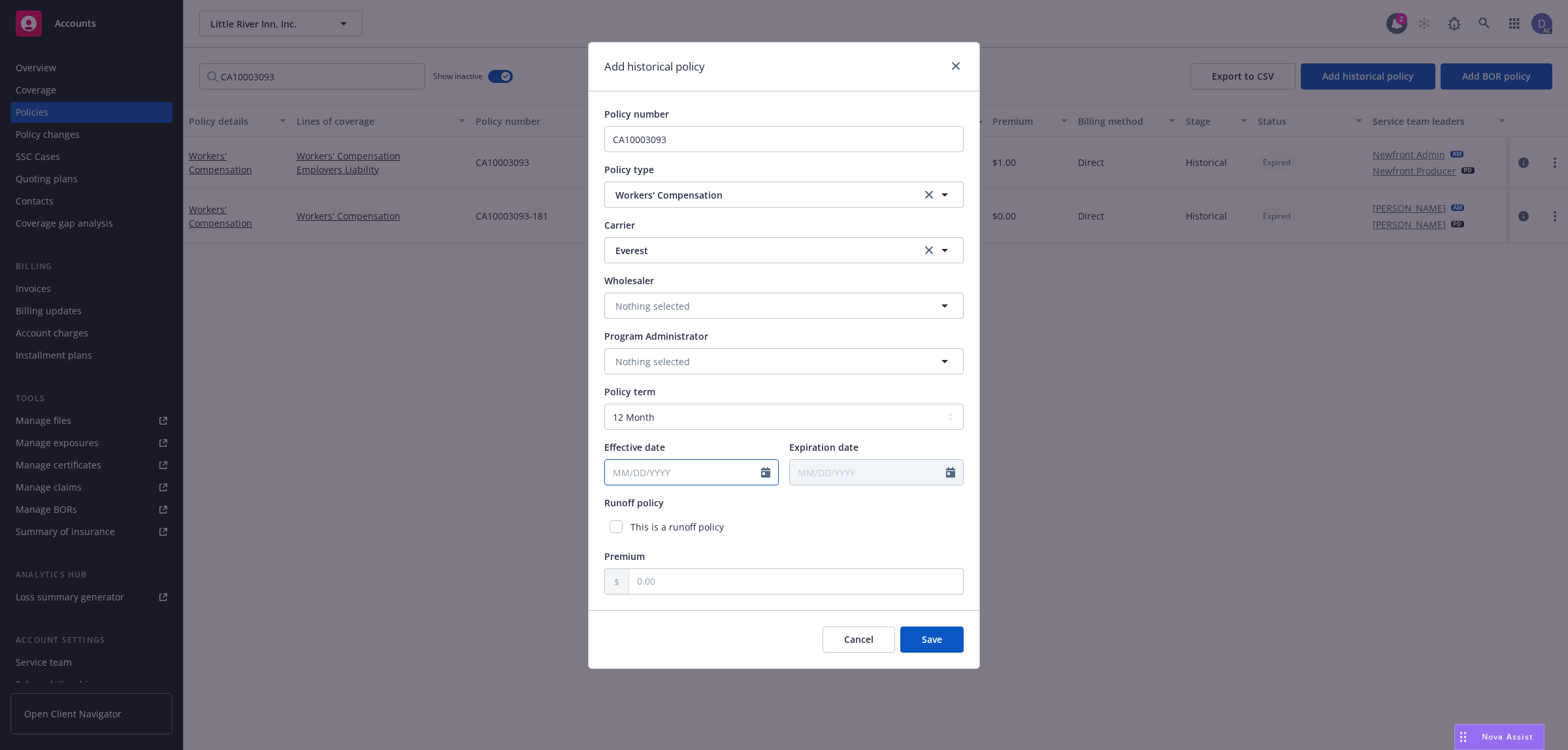
click at [765, 476] on icon "Calendar" at bounding box center [766, 472] width 10 height 11
select select "8"
click at [723, 503] on input "2025" at bounding box center [717, 503] width 42 height 13
type input "2017"
click at [663, 505] on select "January February March April May June July August September October November De…" at bounding box center [662, 503] width 65 height 15
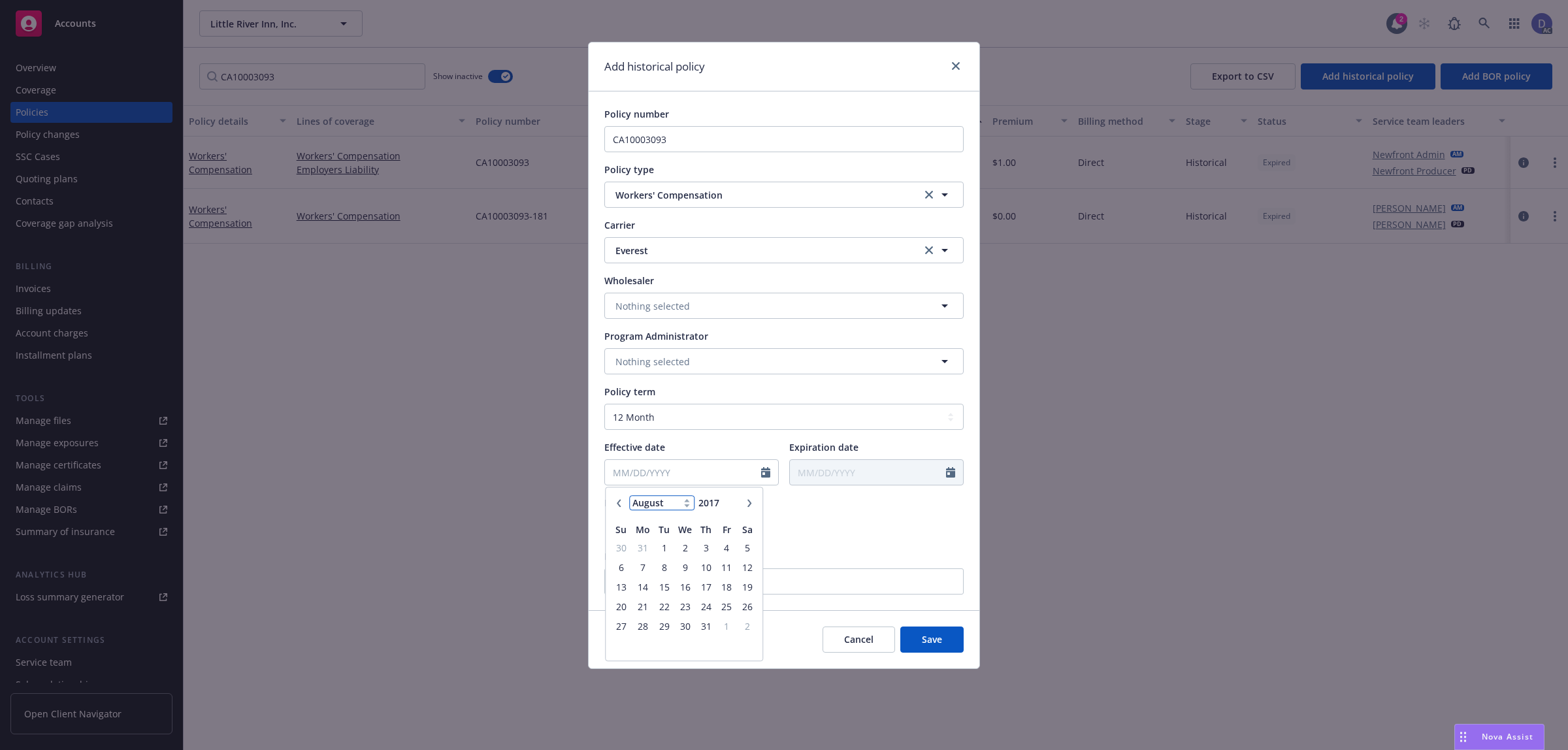
select select "10"
click at [629, 496] on select "January February March April May June July August September October November De…" at bounding box center [662, 503] width 65 height 15
click at [618, 546] on span "1" at bounding box center [621, 547] width 17 height 16
type input "[DATE]"
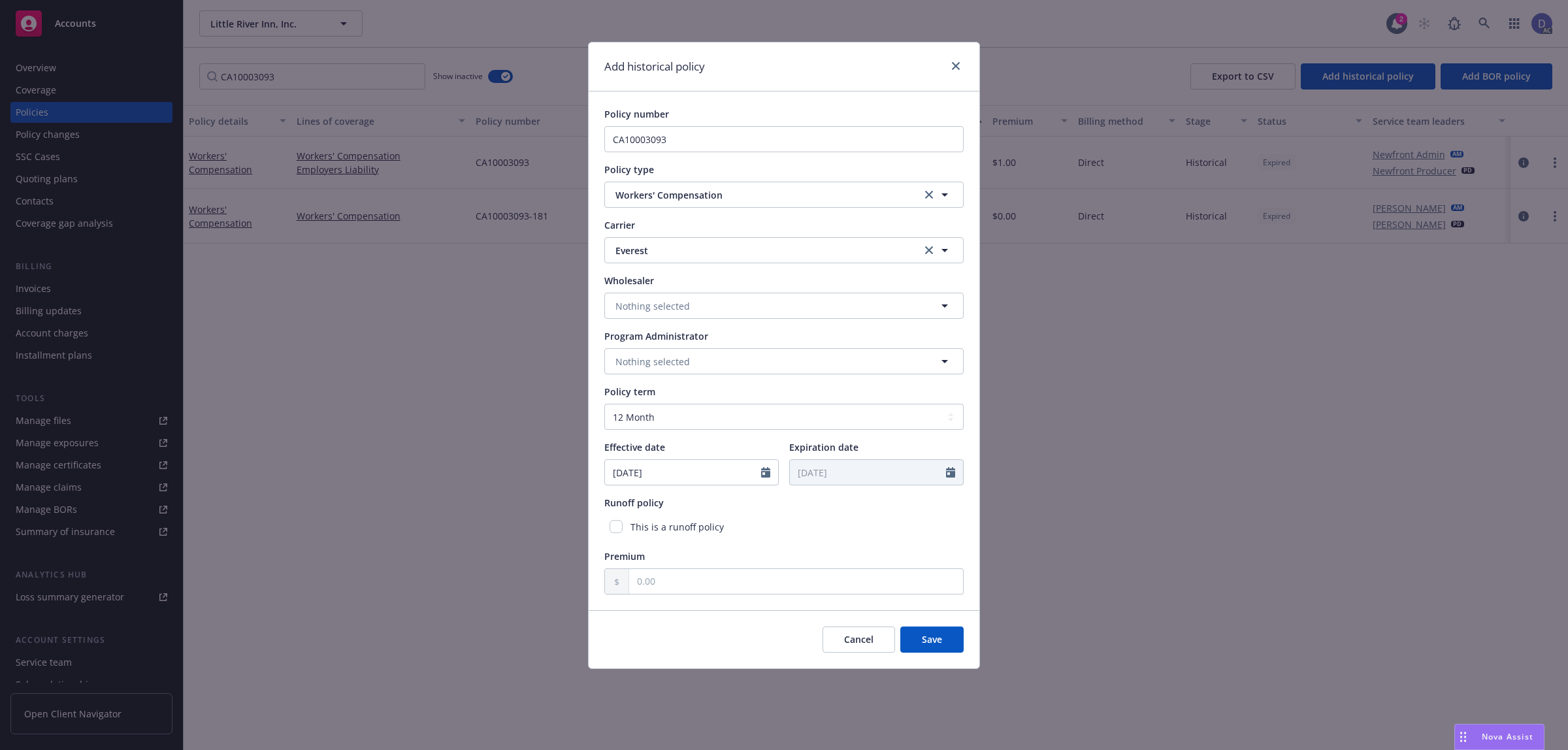
click at [808, 563] on div "Premium" at bounding box center [784, 556] width 359 height 13
click at [818, 570] on input "text" at bounding box center [796, 581] width 334 height 25
type input "1.00"
click at [932, 628] on button "Save" at bounding box center [932, 639] width 63 height 26
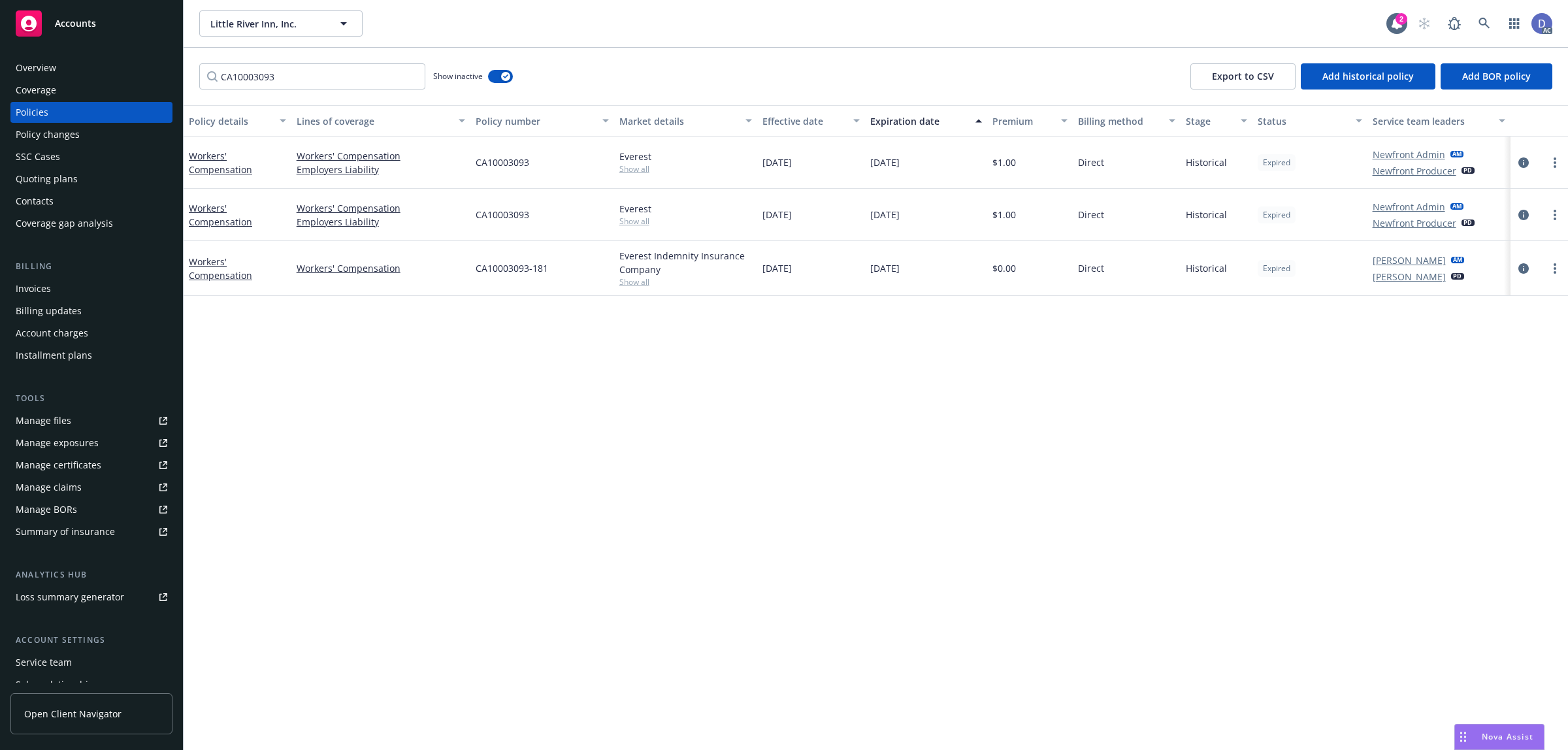
click at [518, 210] on span "CA10003093" at bounding box center [502, 214] width 54 height 13
copy span "CA10003093"
